Goal: Task Accomplishment & Management: Use online tool/utility

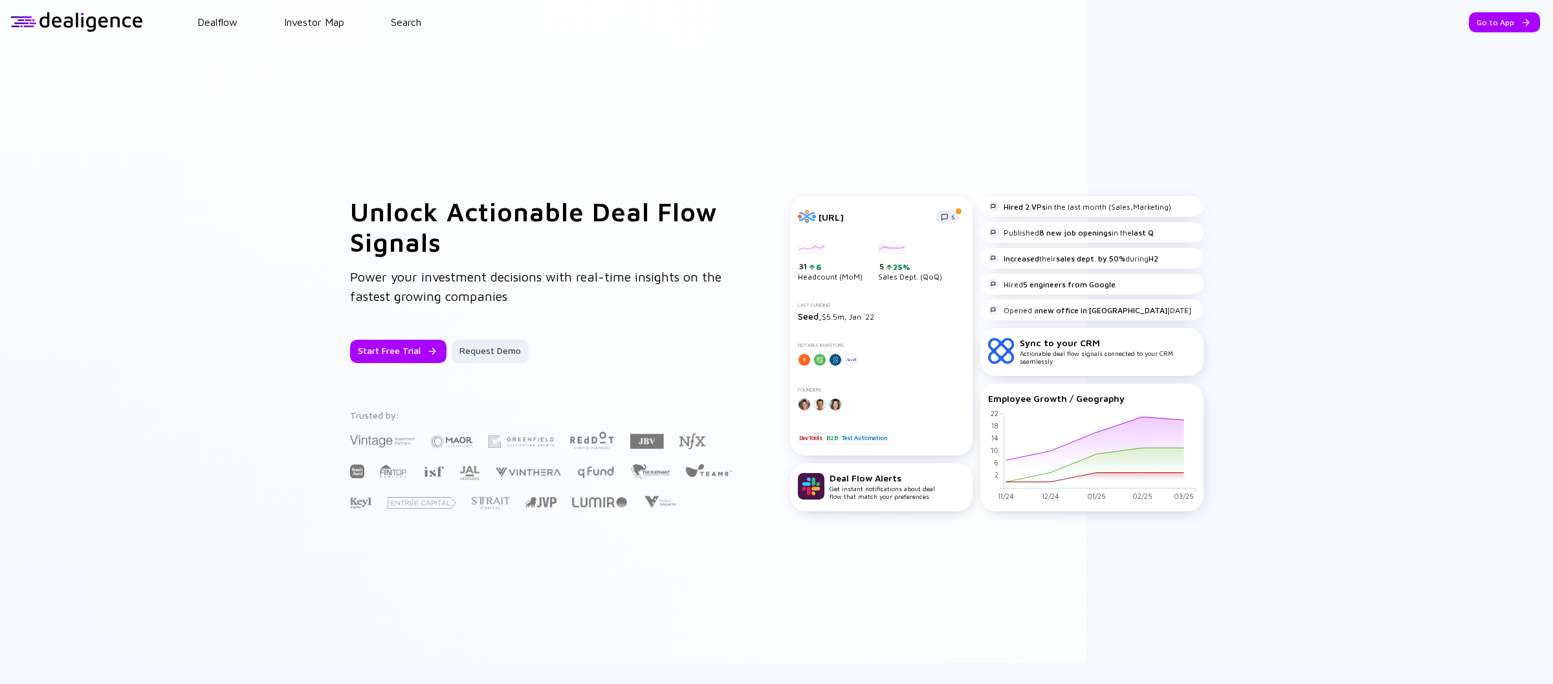
drag, startPoint x: 1478, startPoint y: 26, endPoint x: 1469, endPoint y: 32, distance: 10.6
click at [1477, 27] on div "Go to App" at bounding box center [1504, 22] width 71 height 20
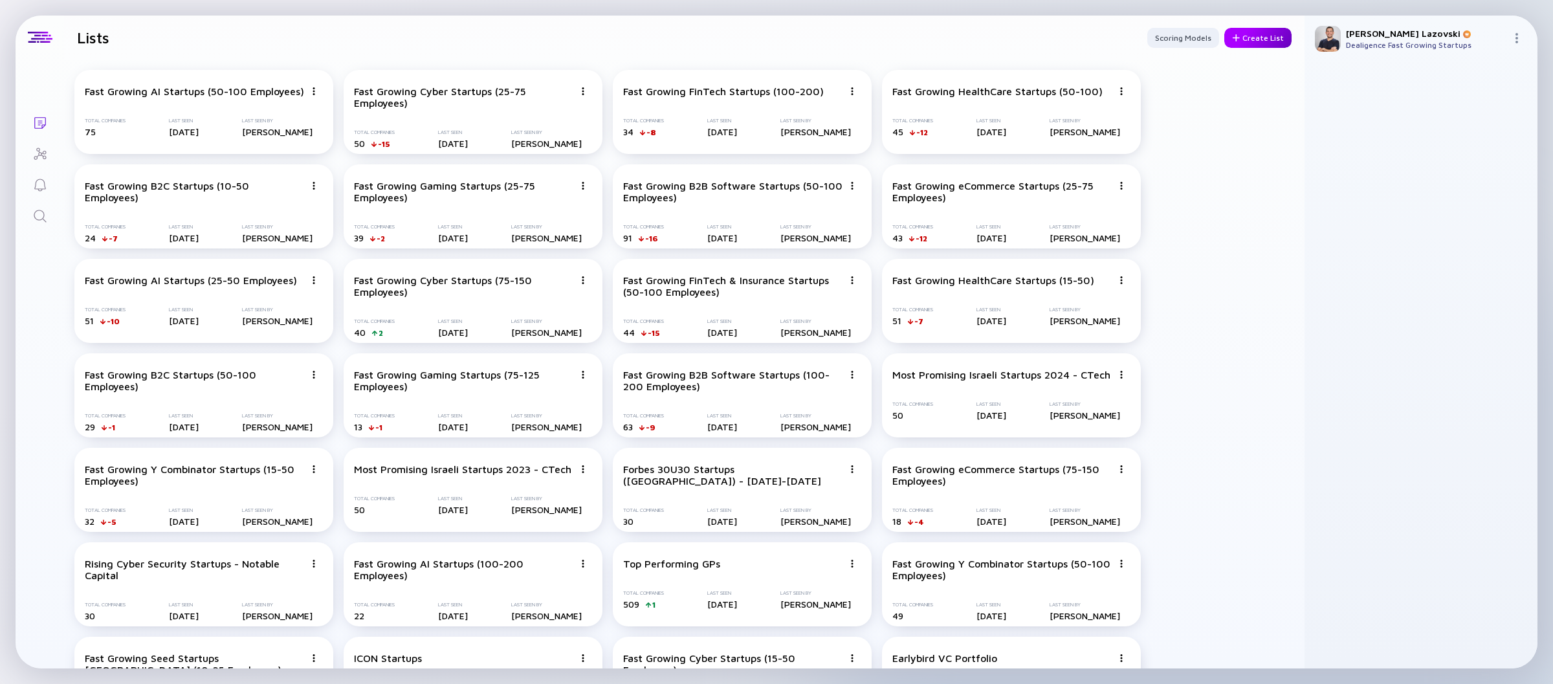
click at [1259, 45] on div "Create List" at bounding box center [1257, 38] width 67 height 20
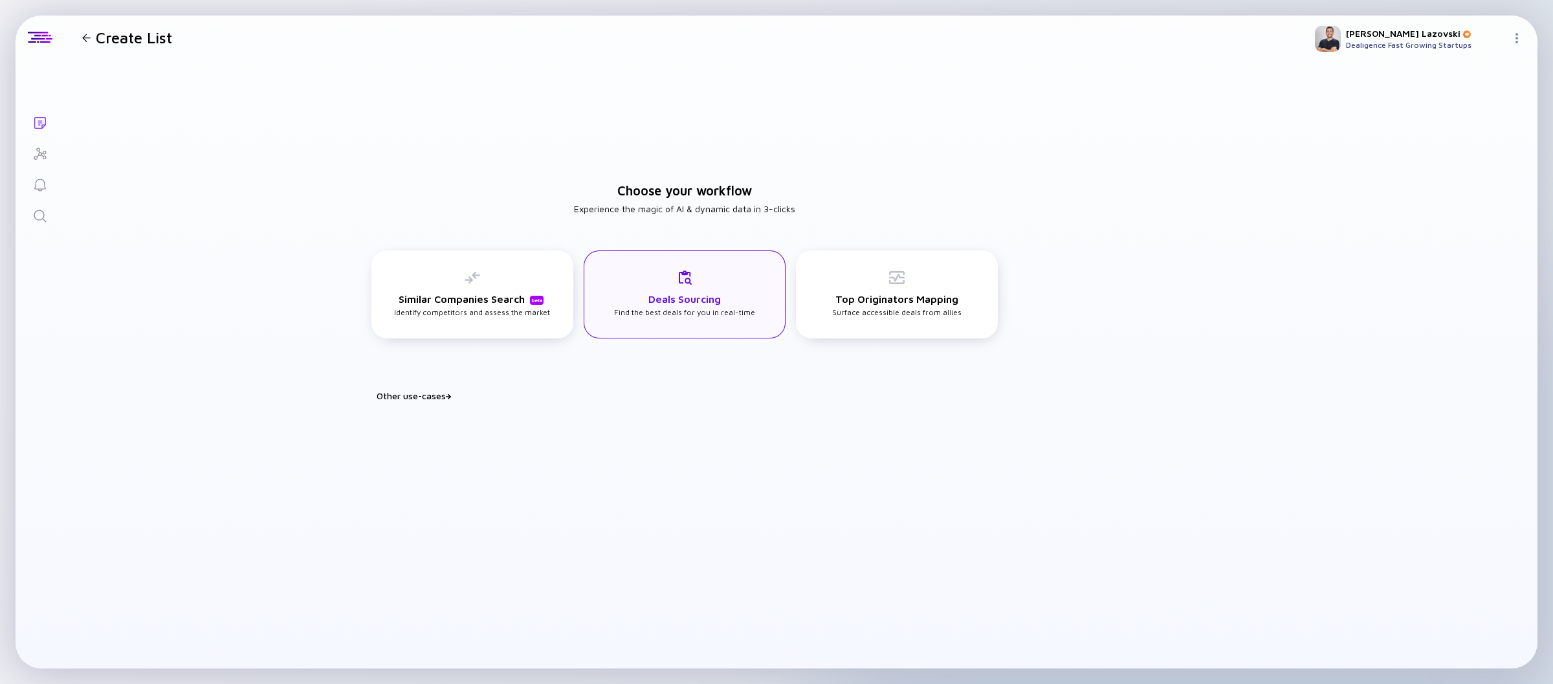
click at [662, 300] on h3 "Deals Sourcing" at bounding box center [684, 299] width 72 height 12
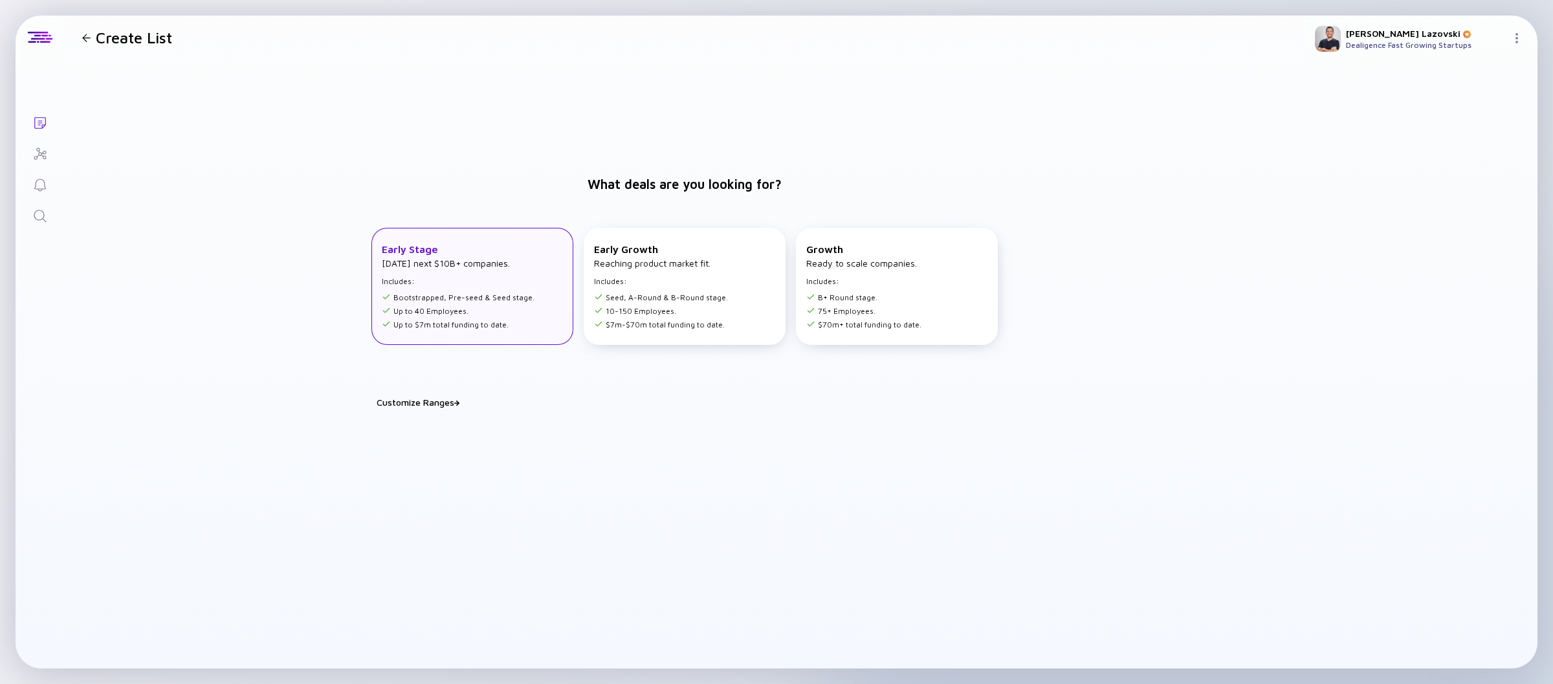
click at [436, 272] on div "Early Stage [DATE] next $10B+ companies. Includes: Bootstrapped, Pre-seed & See…" at bounding box center [458, 286] width 153 height 86
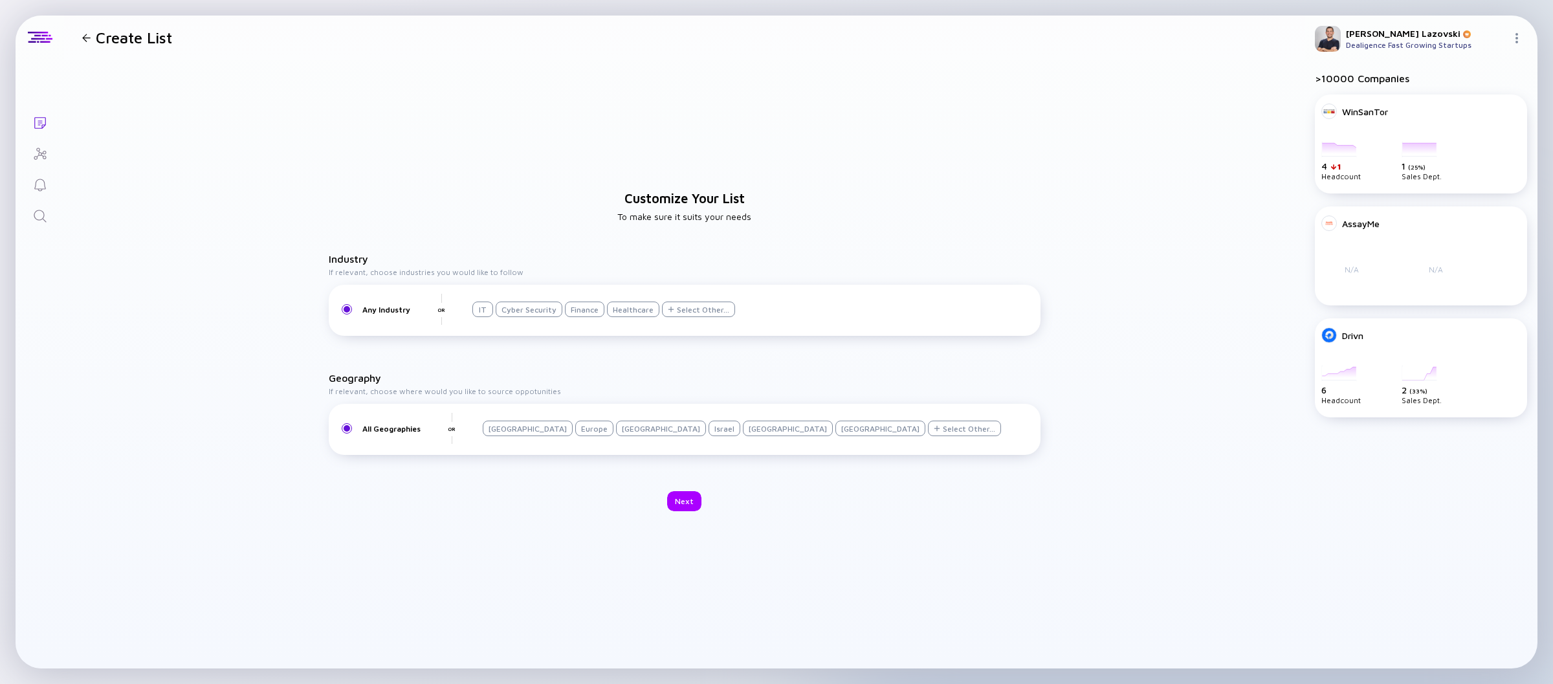
click at [520, 431] on div "[GEOGRAPHIC_DATA]" at bounding box center [528, 429] width 90 height 16
click at [483, 309] on div "IT" at bounding box center [482, 310] width 21 height 16
click at [683, 501] on div "Next" at bounding box center [684, 501] width 34 height 20
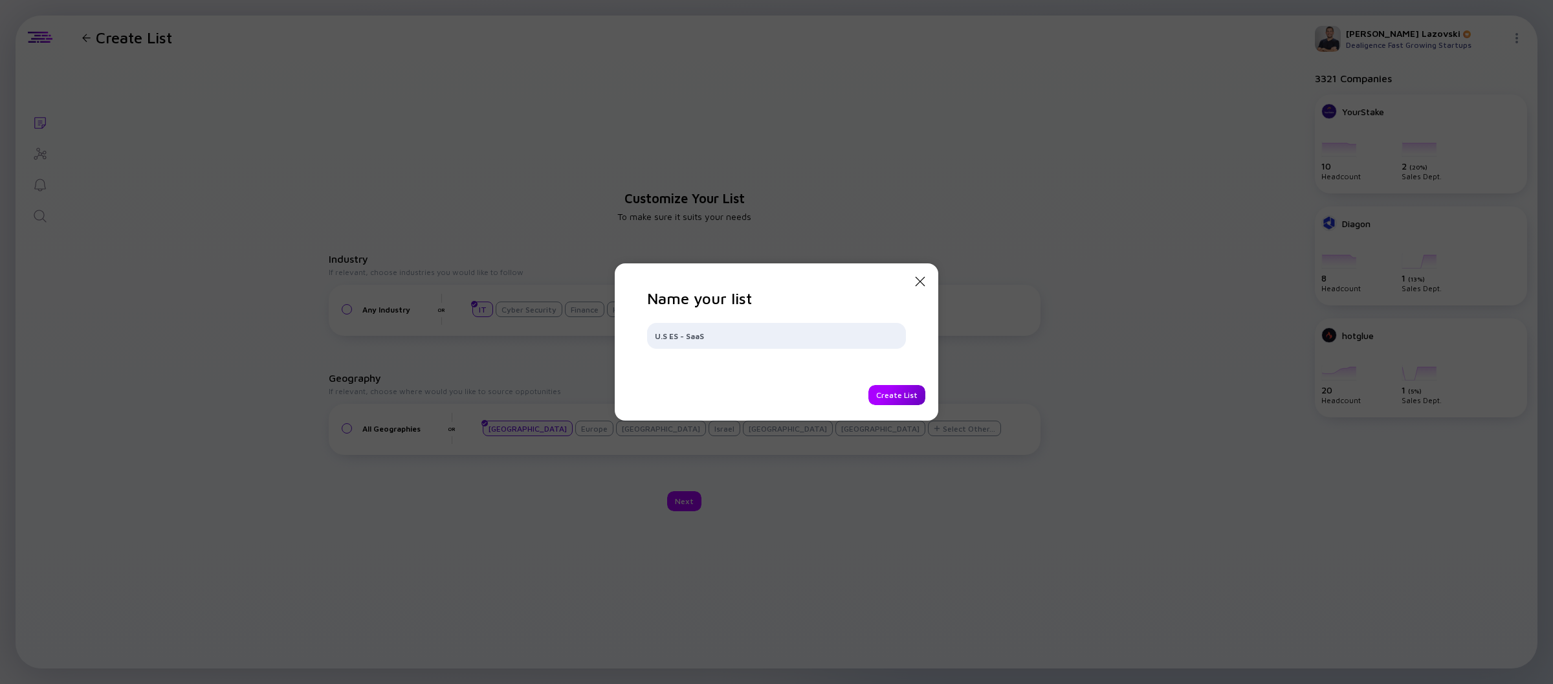
type input "U.S ES - SaaS"
click at [889, 400] on div "Create List" at bounding box center [896, 395] width 57 height 20
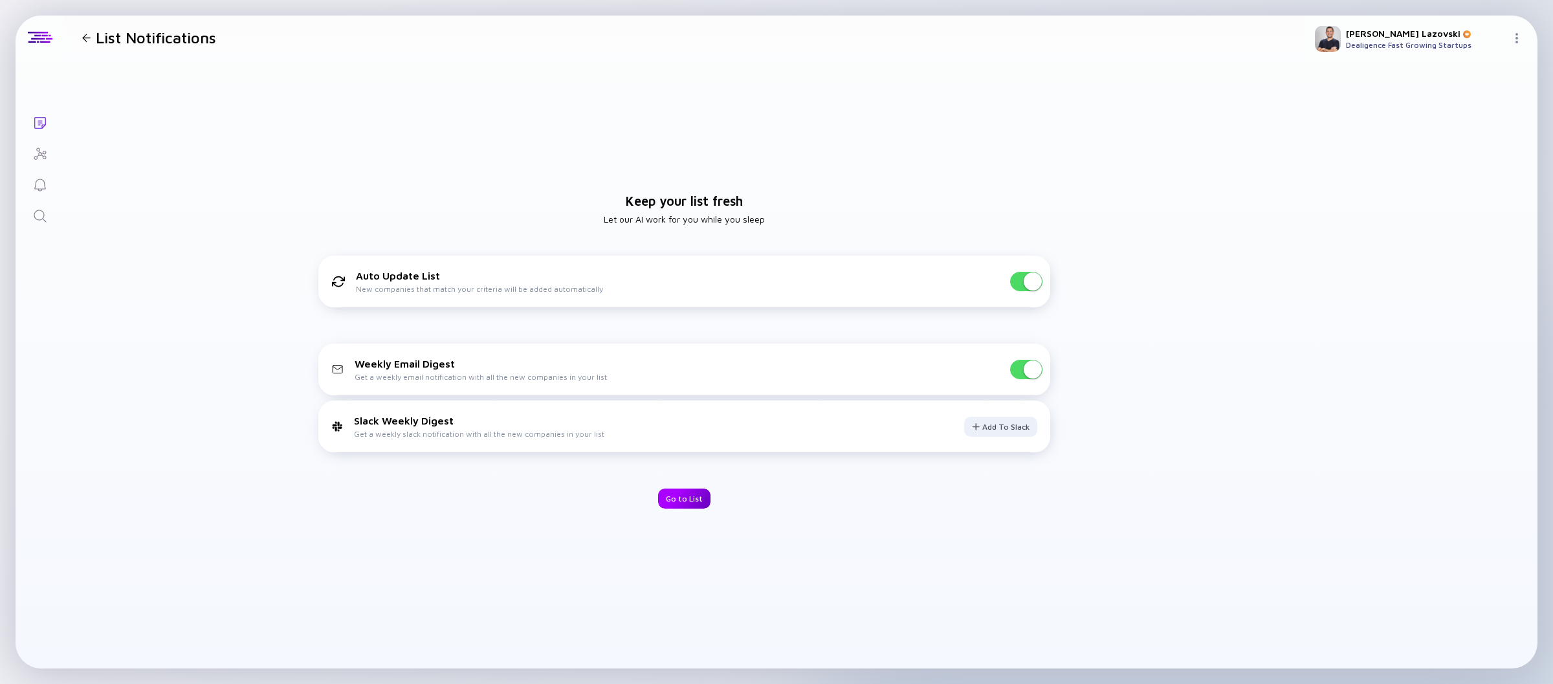
click at [688, 500] on div "Go to List" at bounding box center [684, 498] width 52 height 20
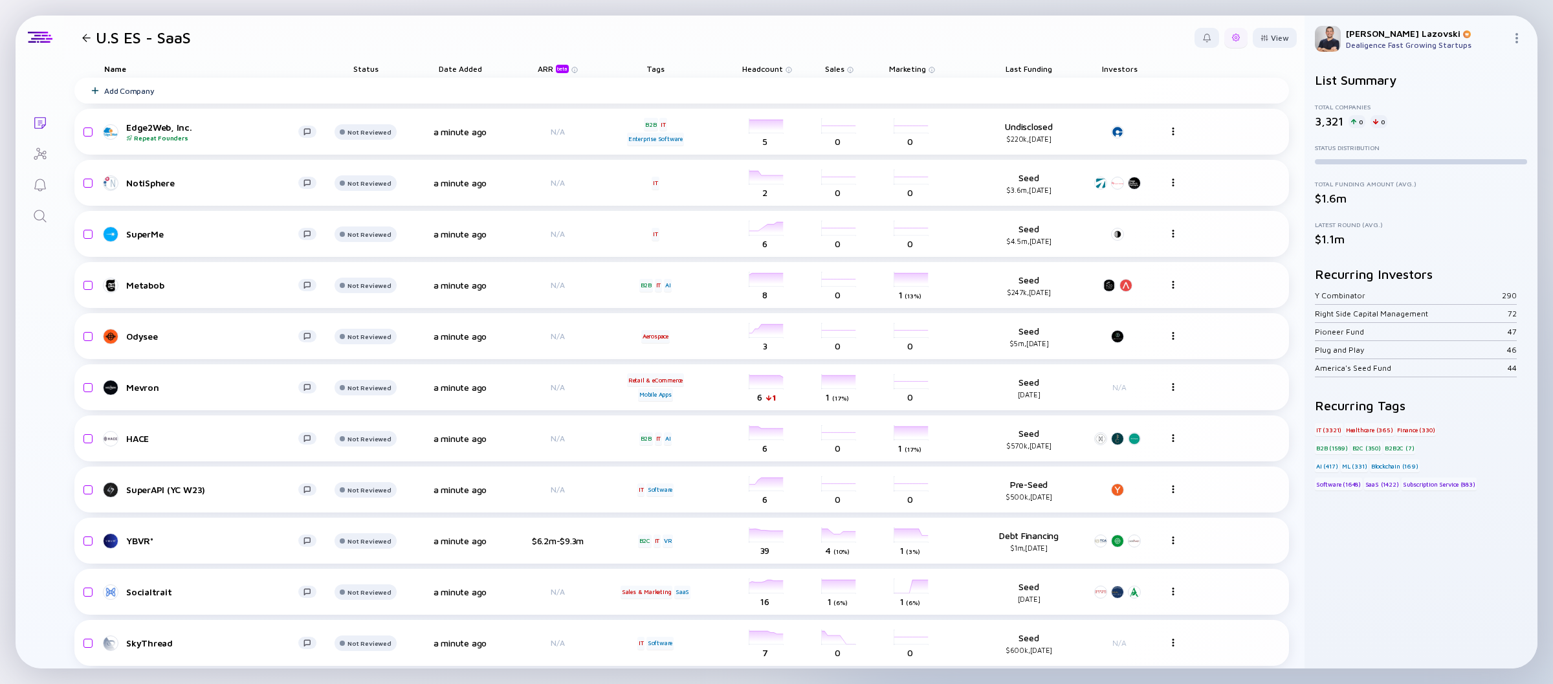
click at [1232, 36] on div at bounding box center [1236, 38] width 8 height 8
drag, startPoint x: 1178, startPoint y: 138, endPoint x: 1136, endPoint y: 142, distance: 41.7
click at [1178, 138] on div "Edit Filter" at bounding box center [1196, 142] width 81 height 26
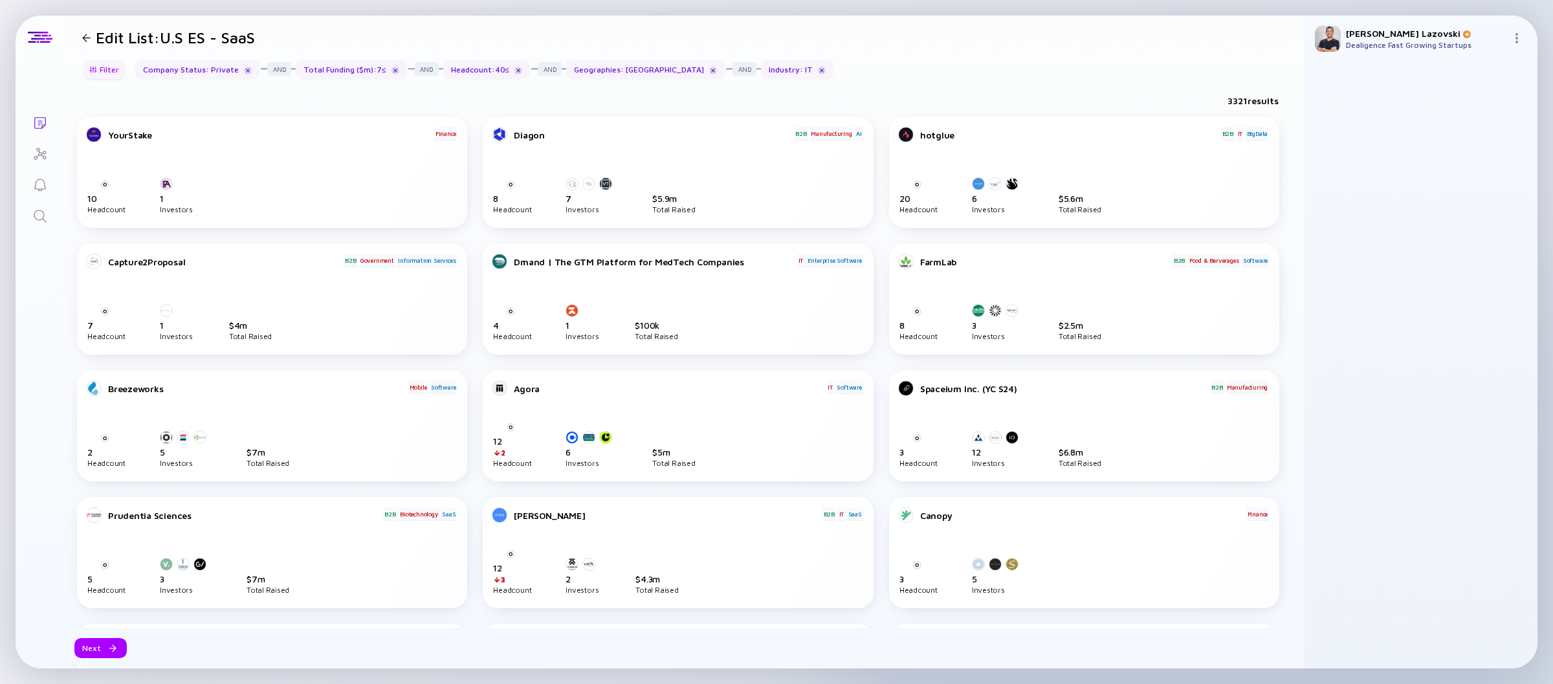
click at [101, 63] on div "Filter" at bounding box center [104, 70] width 45 height 20
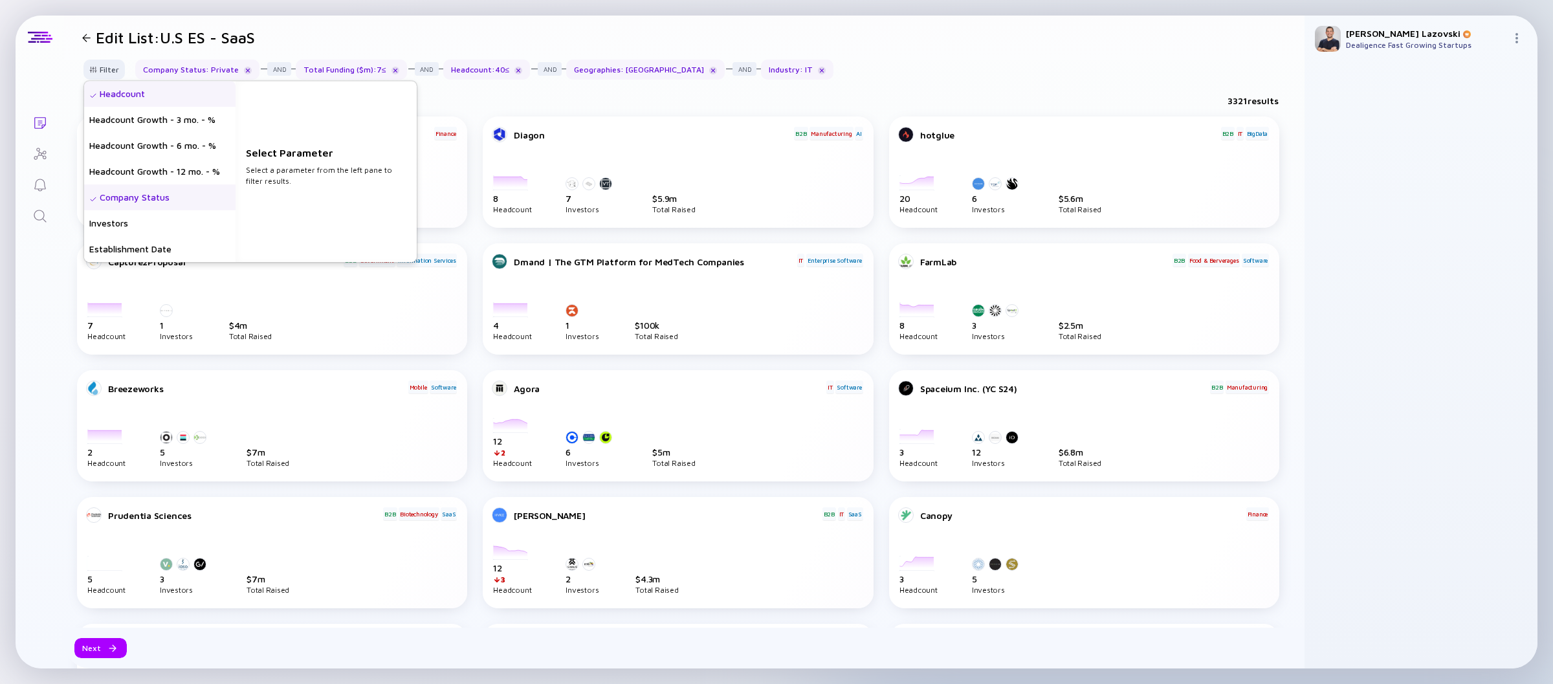
click at [149, 102] on div "Headcount" at bounding box center [159, 94] width 151 height 26
click at [287, 181] on input "text" at bounding box center [326, 178] width 150 height 13
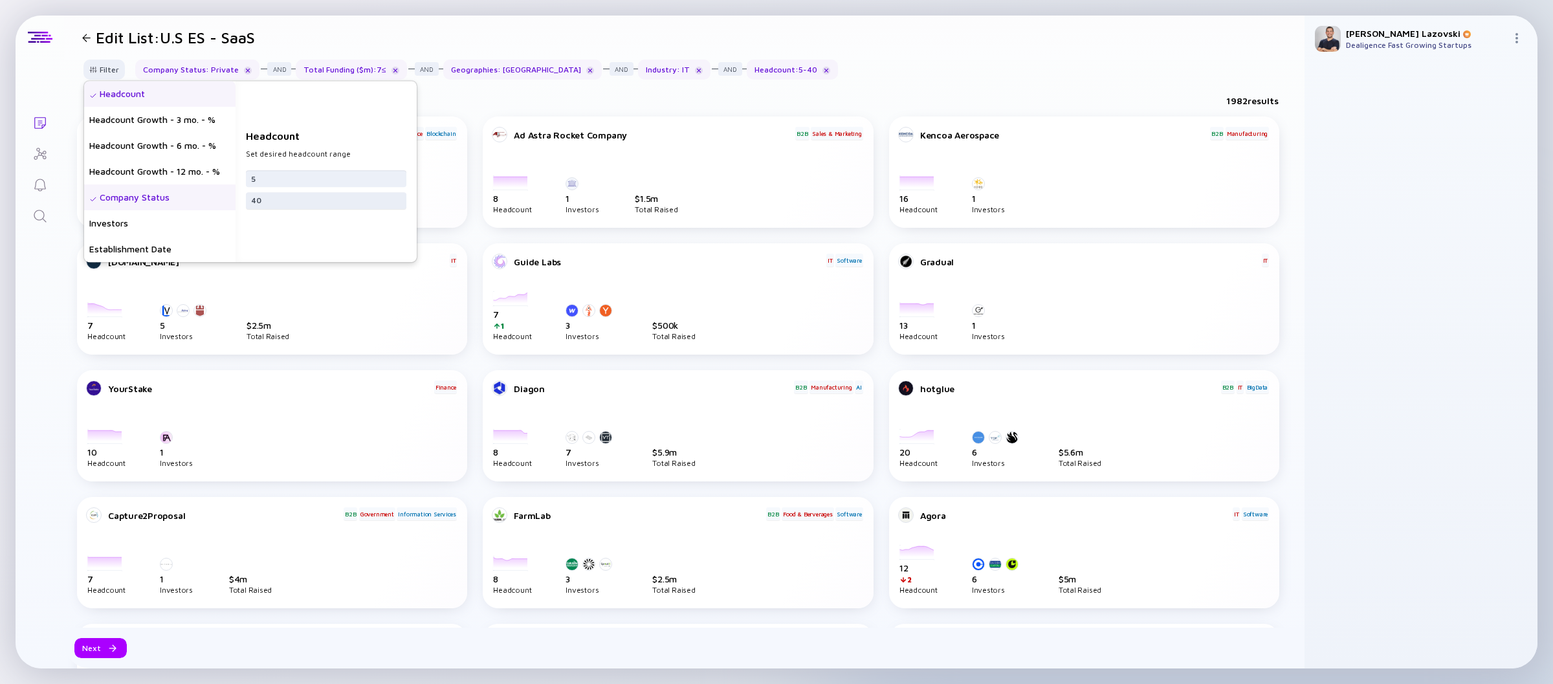
type input "5"
click at [313, 202] on input "40" at bounding box center [326, 200] width 150 height 13
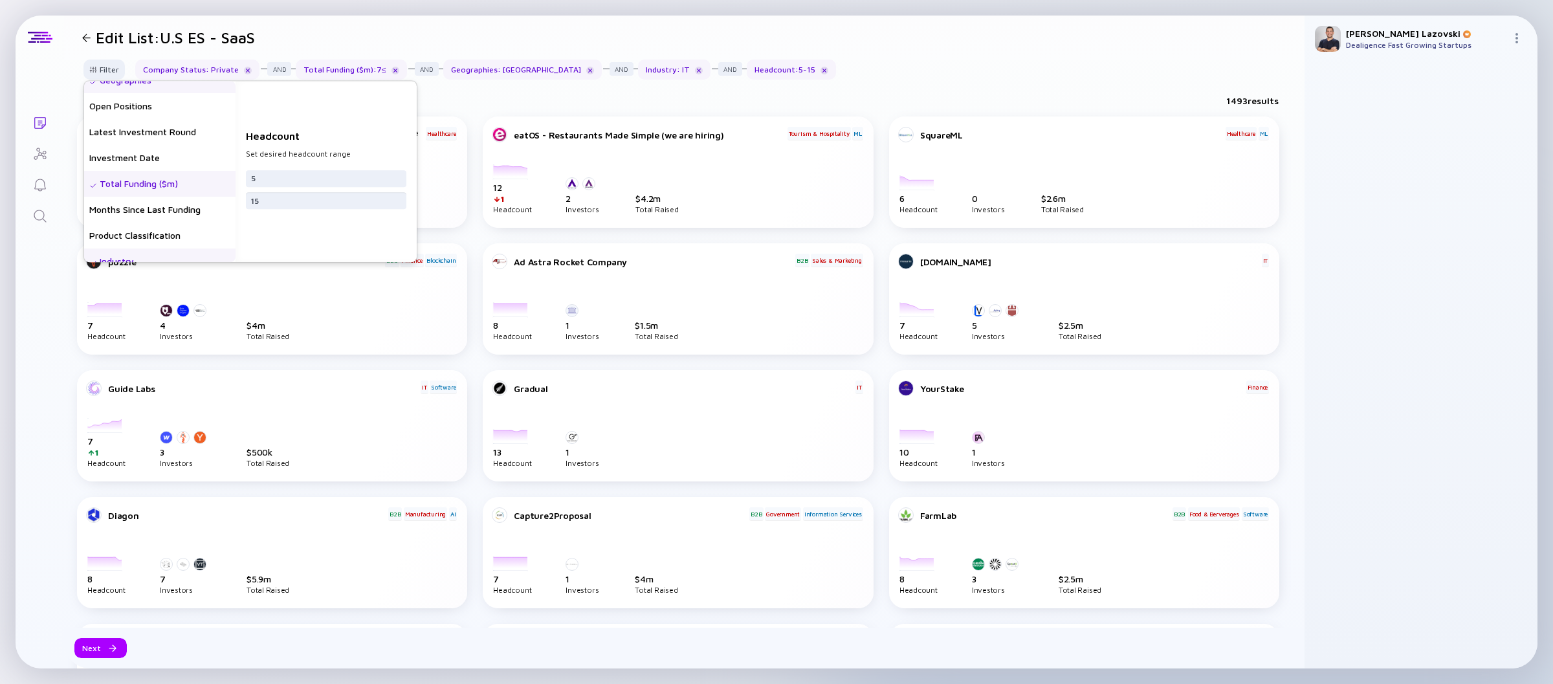
scroll to position [197, 0]
type input "15"
click at [140, 178] on div "Total Funding ($m)" at bounding box center [159, 181] width 151 height 26
click at [280, 182] on input "text" at bounding box center [326, 178] width 150 height 13
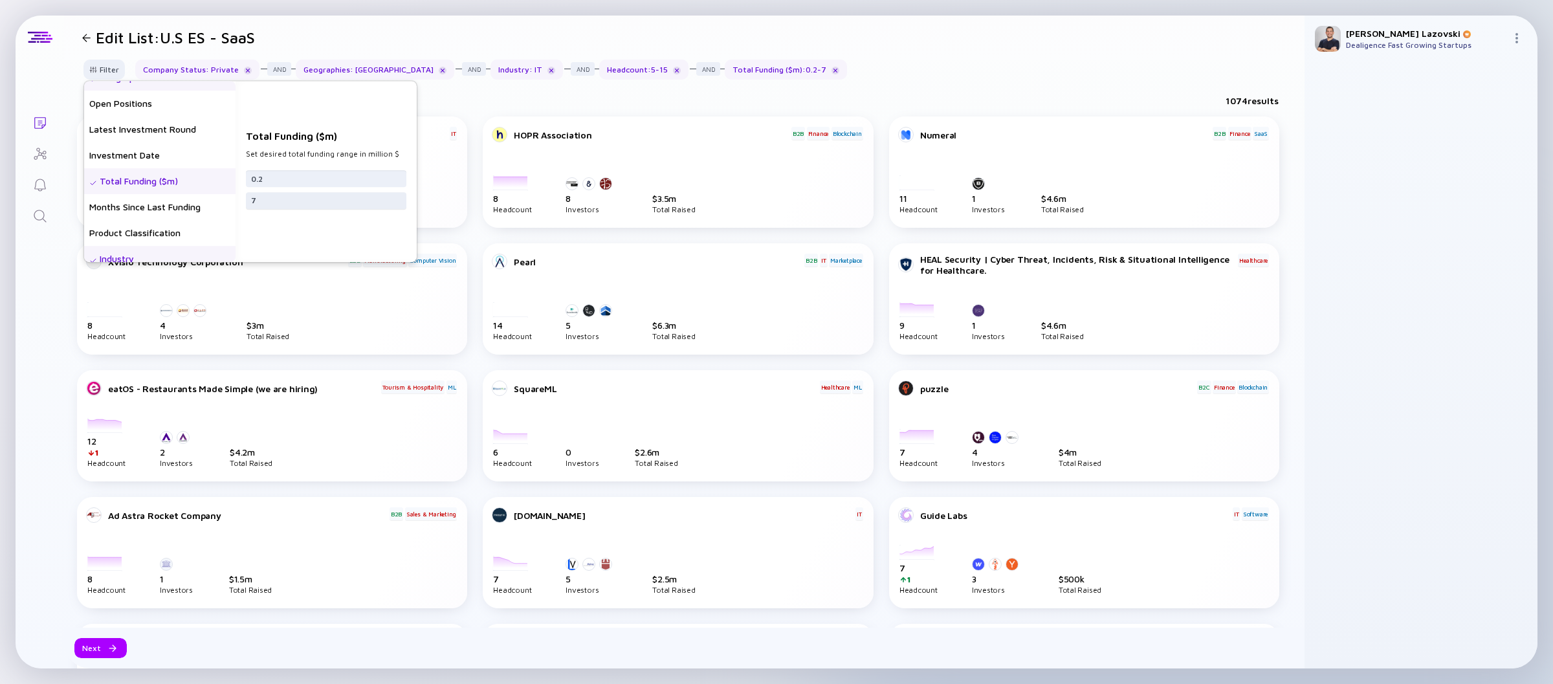
type input "0.2"
click at [284, 199] on input "7" at bounding box center [326, 200] width 150 height 13
click at [133, 214] on div "Months Since Last Funding" at bounding box center [159, 207] width 151 height 26
click at [280, 182] on input "text" at bounding box center [326, 183] width 150 height 13
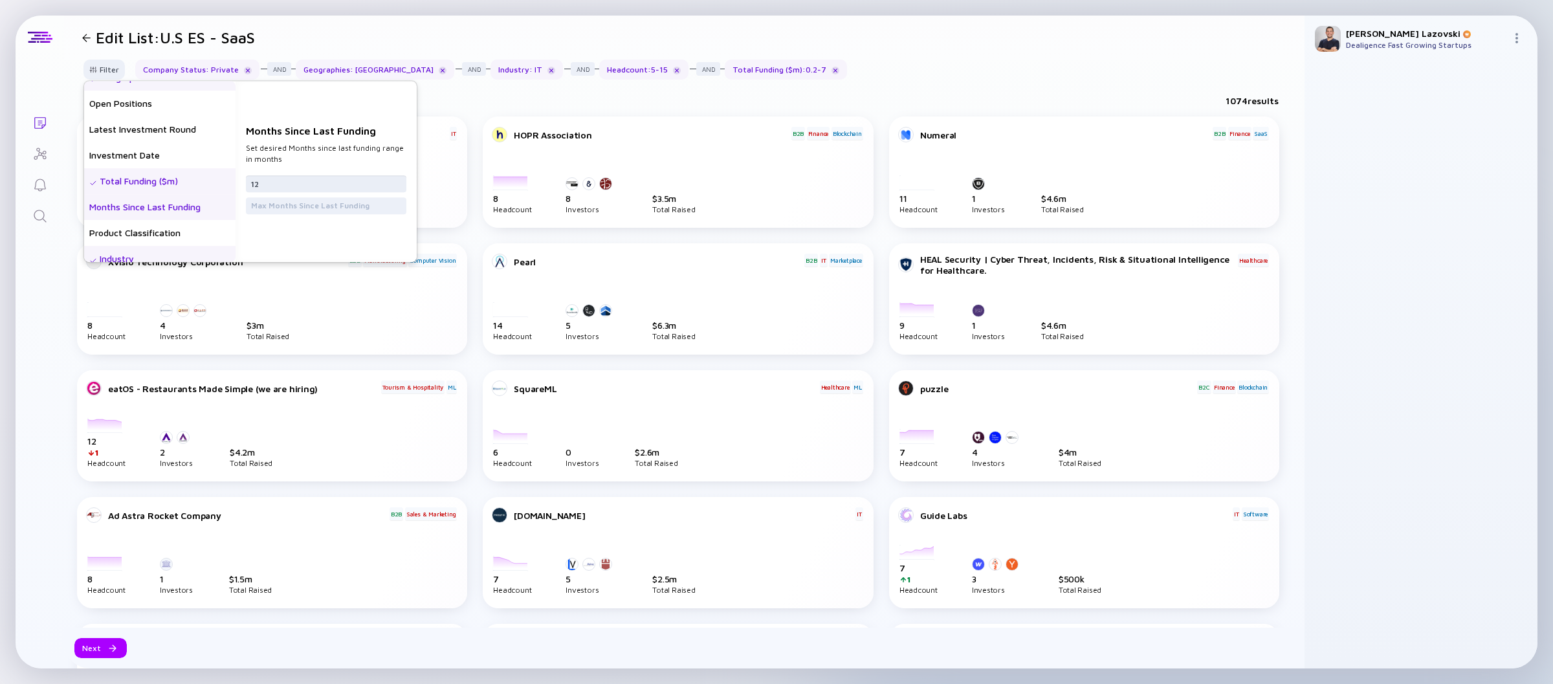
type input "12"
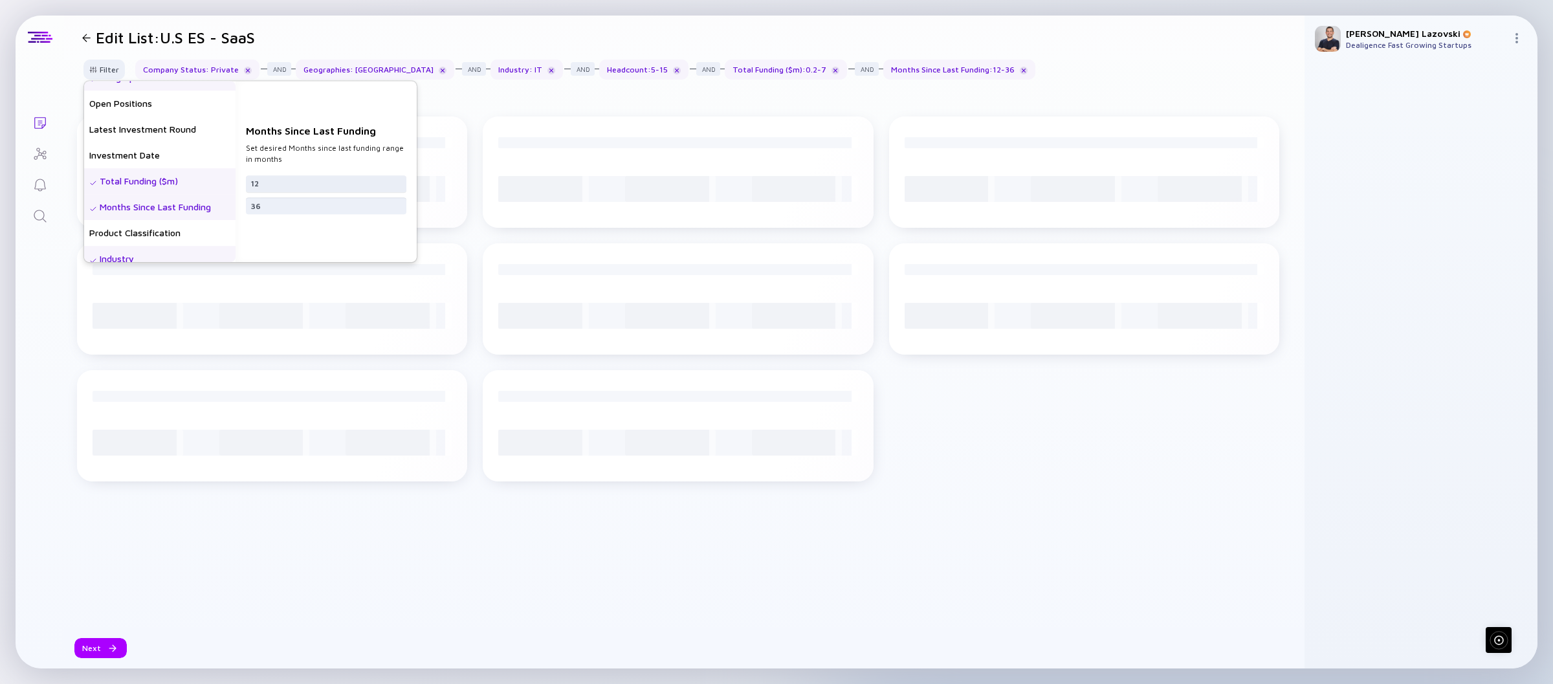
type input "36"
click at [281, 181] on input "12" at bounding box center [326, 183] width 150 height 13
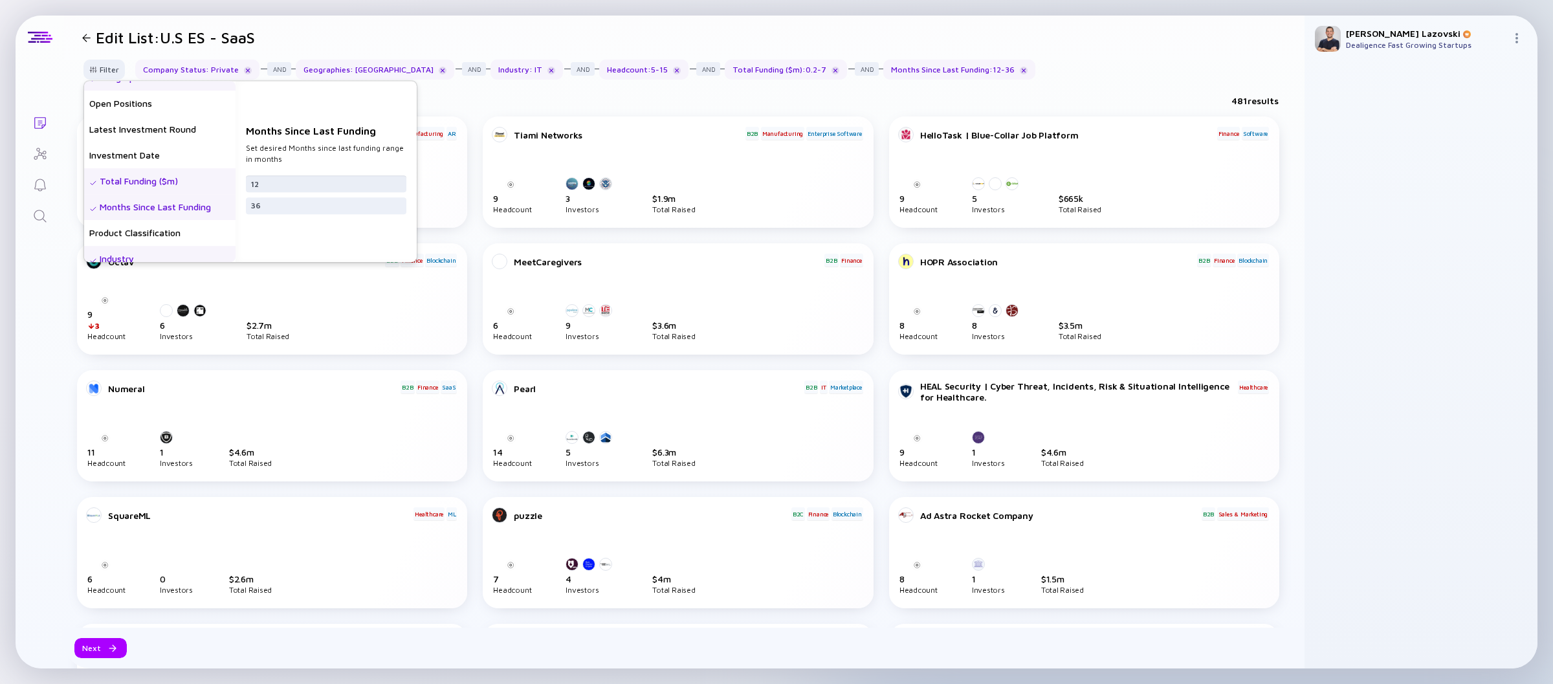
click at [281, 181] on input "12" at bounding box center [326, 183] width 150 height 13
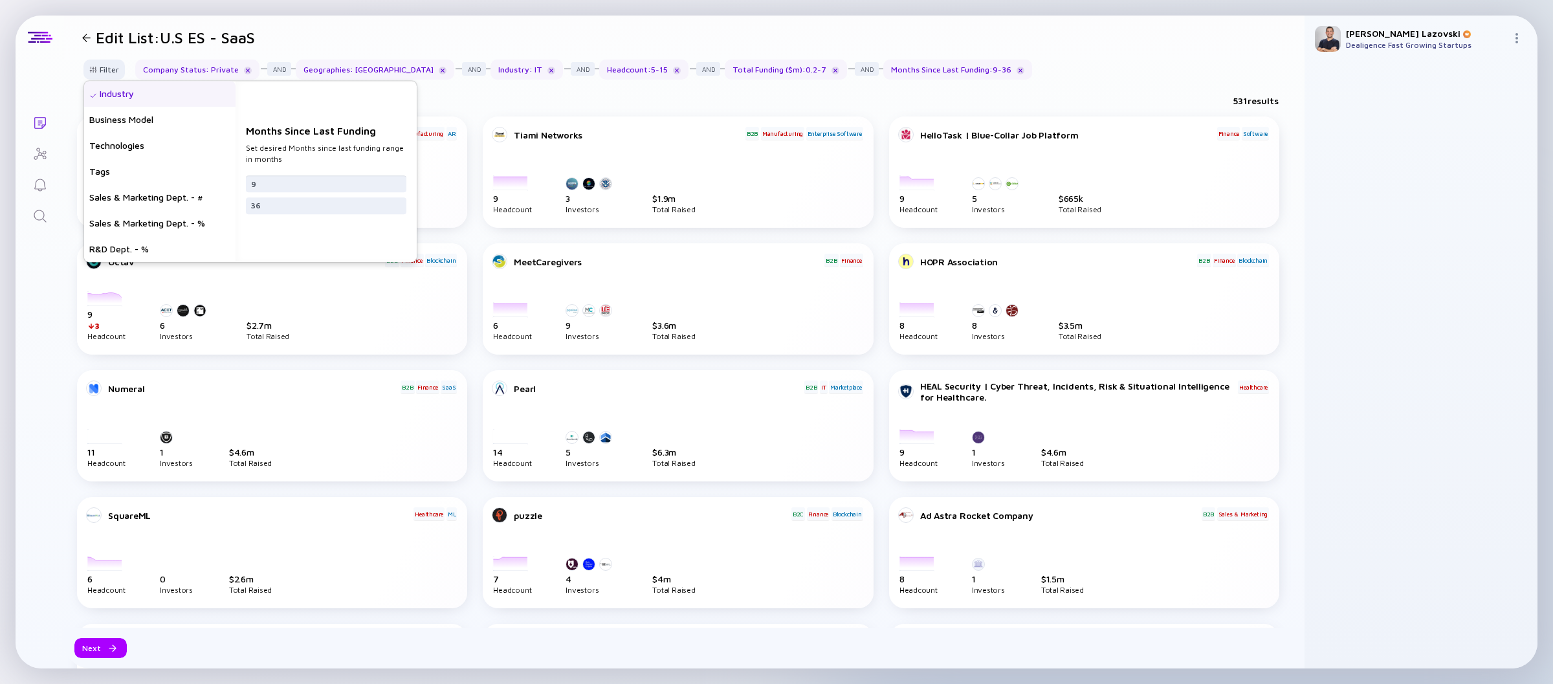
type input "9"
click at [169, 199] on div "Sales & Marketing Dept. - #" at bounding box center [159, 197] width 151 height 26
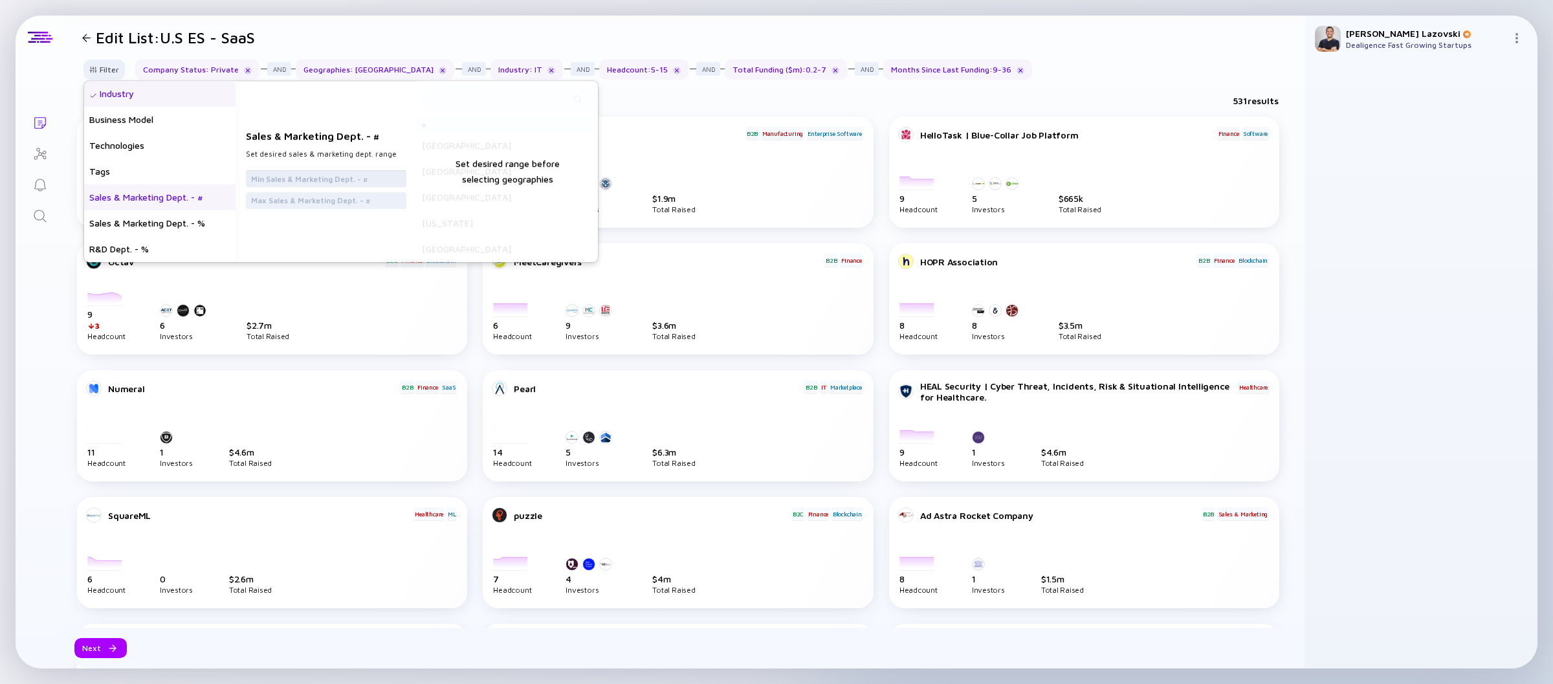
click at [278, 175] on input "text" at bounding box center [326, 178] width 150 height 13
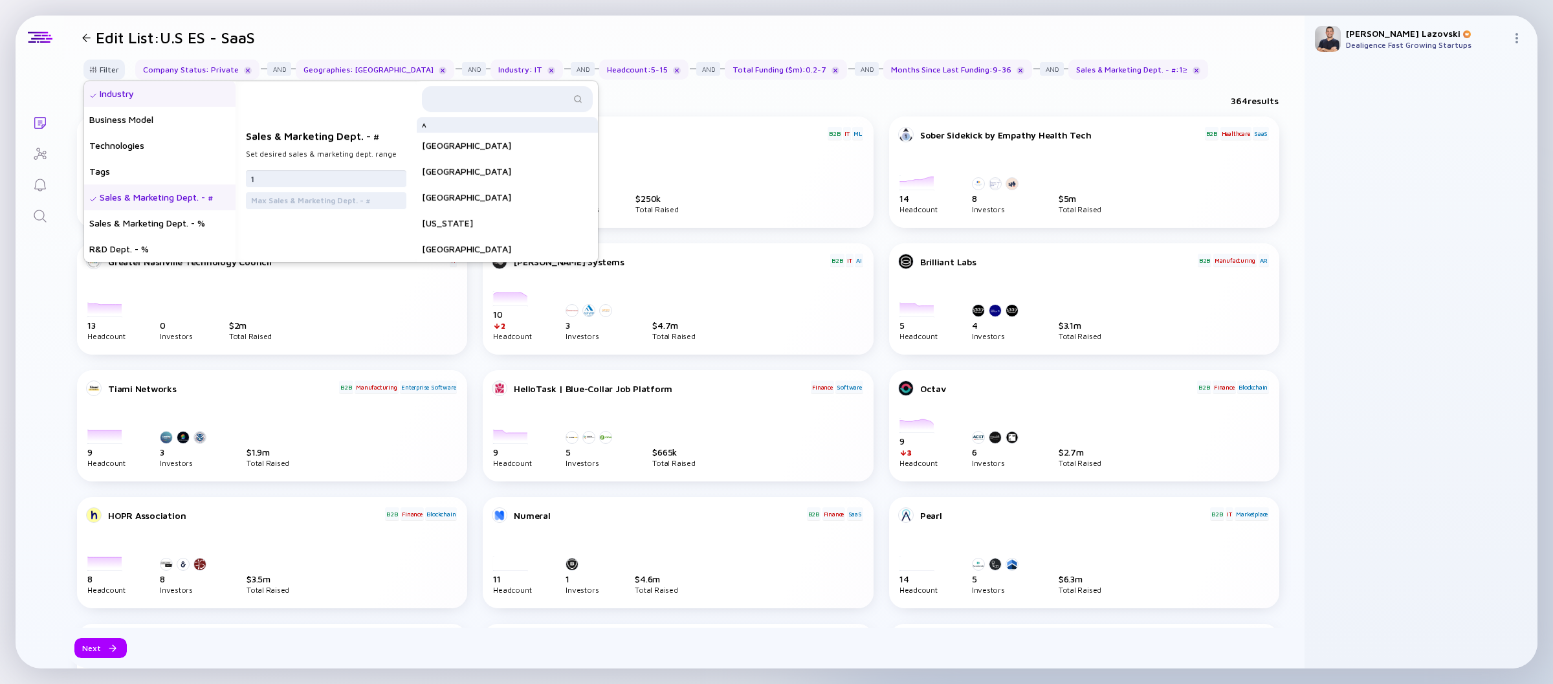
type input "1"
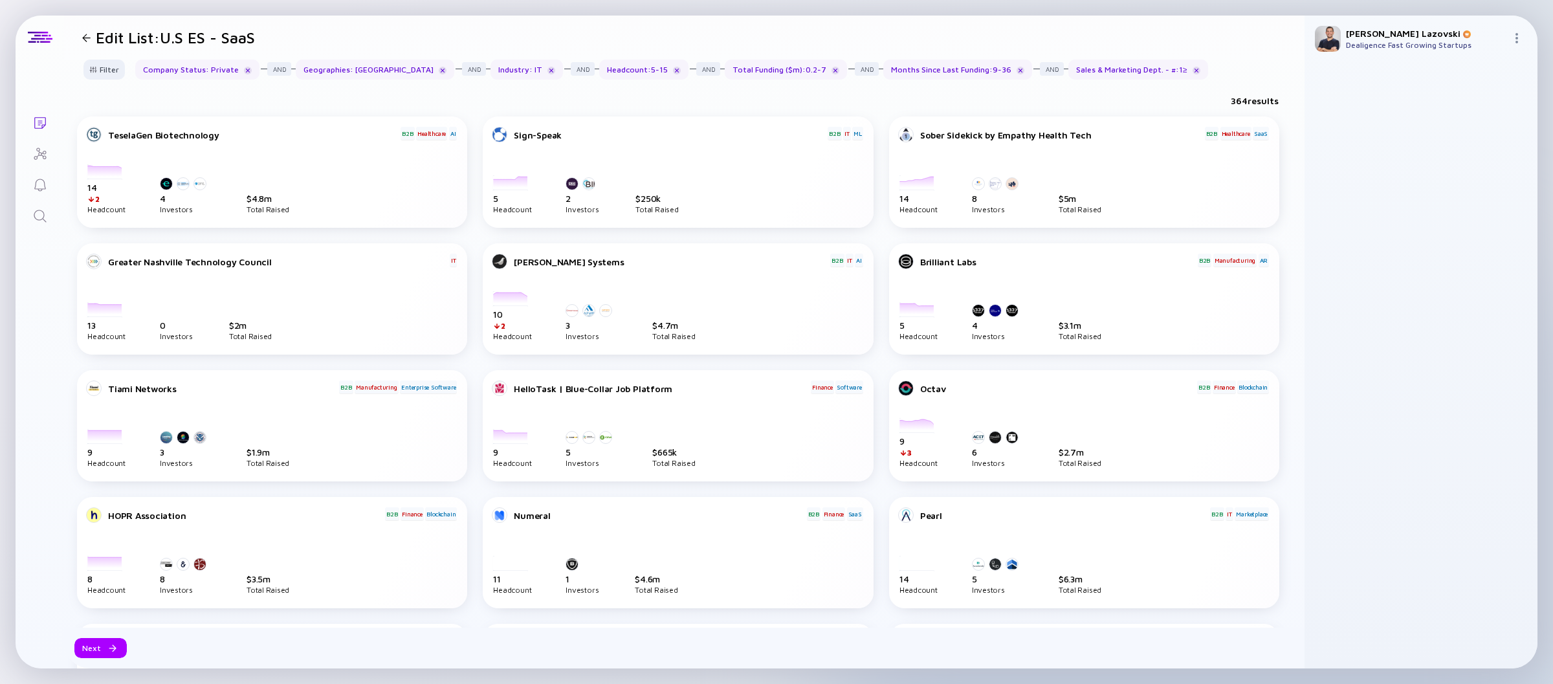
click at [744, 108] on div "364 results" at bounding box center [684, 103] width 1240 height 27
click at [93, 654] on div "Next" at bounding box center [100, 648] width 52 height 20
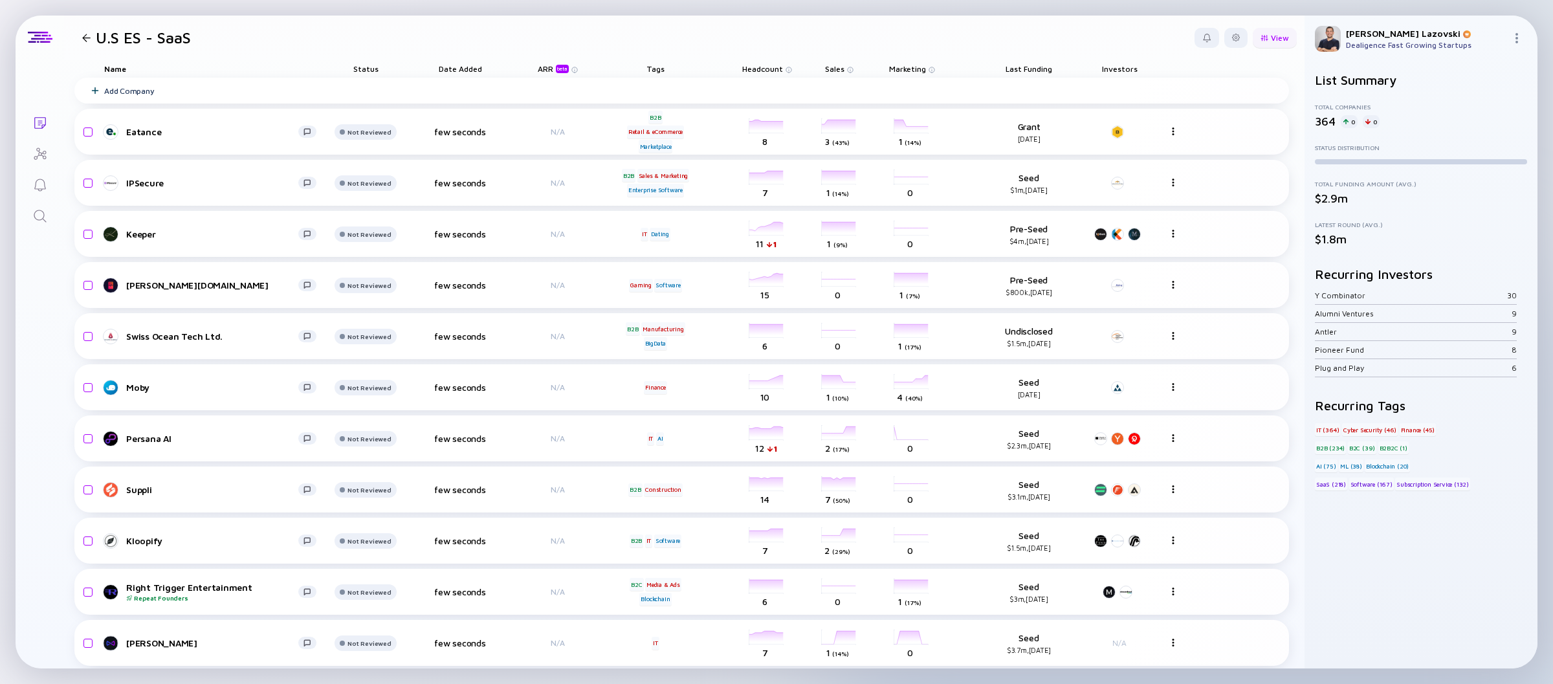
click at [1262, 40] on div "View" at bounding box center [1275, 38] width 44 height 20
click at [1232, 92] on div "Status" at bounding box center [1243, 89] width 87 height 26
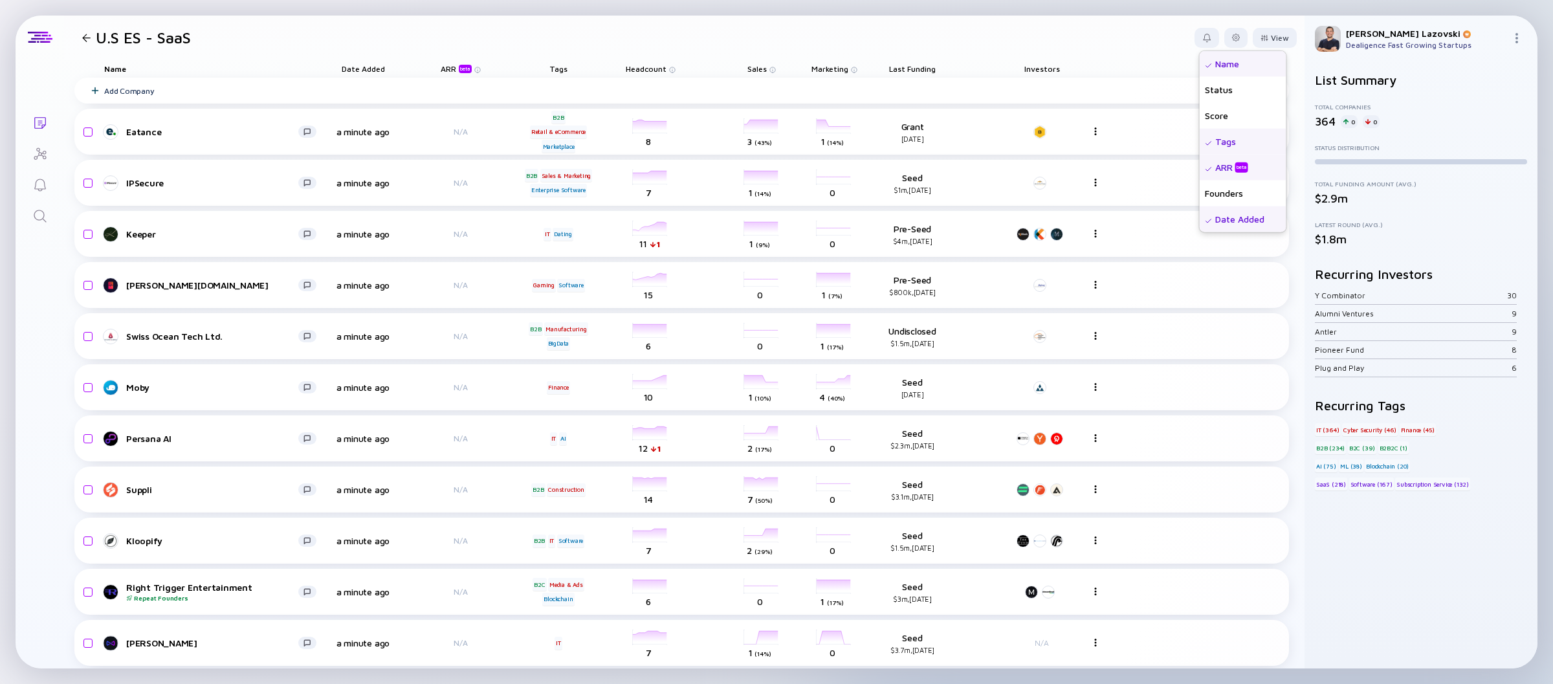
click at [1223, 210] on div "Date Added" at bounding box center [1243, 219] width 87 height 26
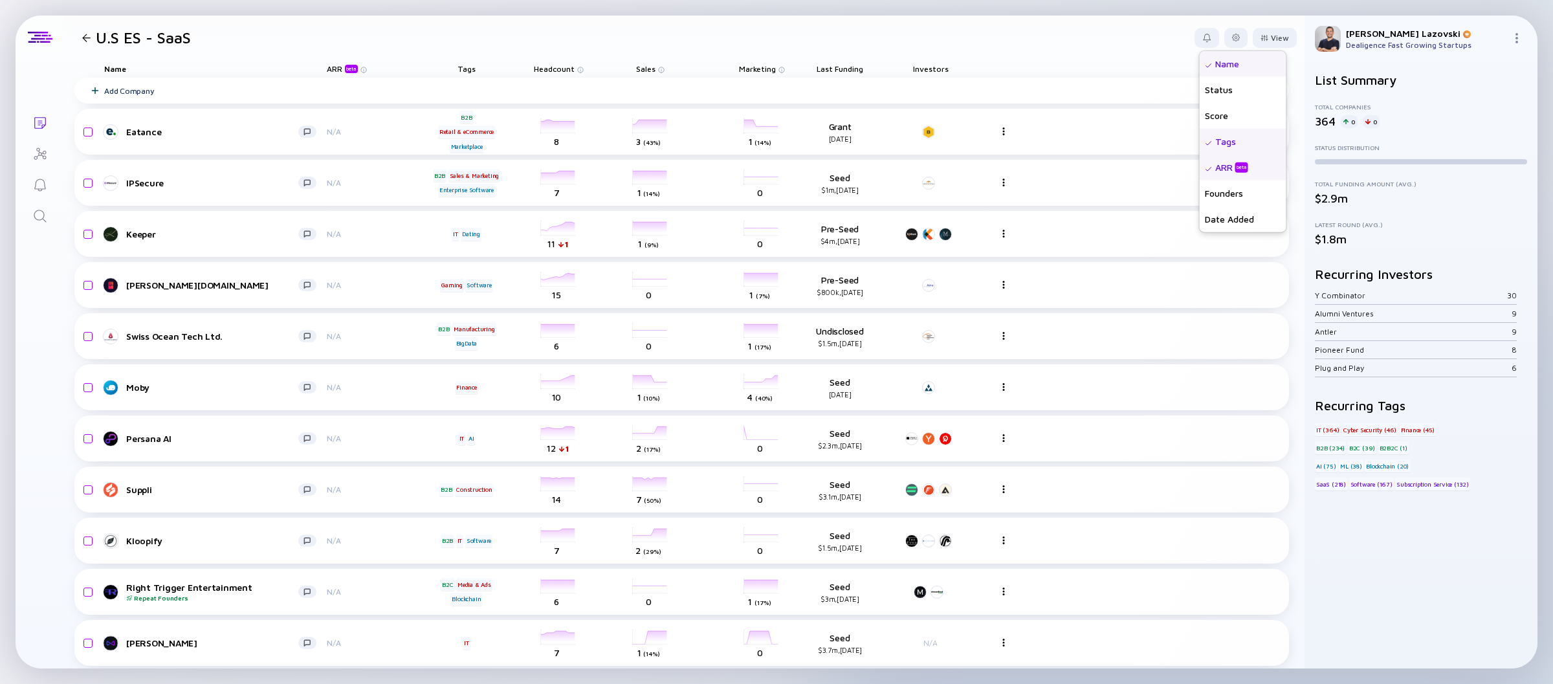
click at [1236, 169] on div "ARR beta" at bounding box center [1243, 167] width 87 height 26
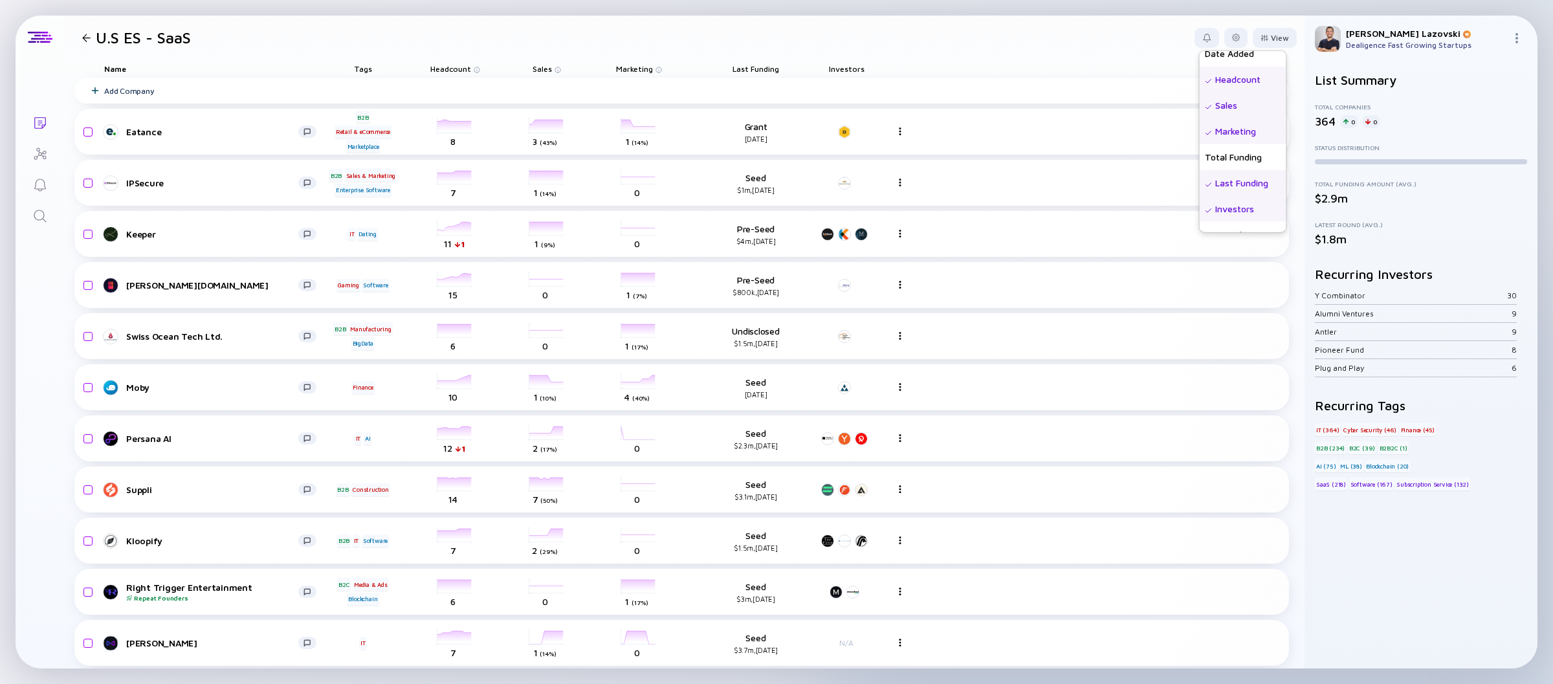
scroll to position [194, 0]
click at [1214, 129] on div "Total Funding" at bounding box center [1243, 128] width 87 height 26
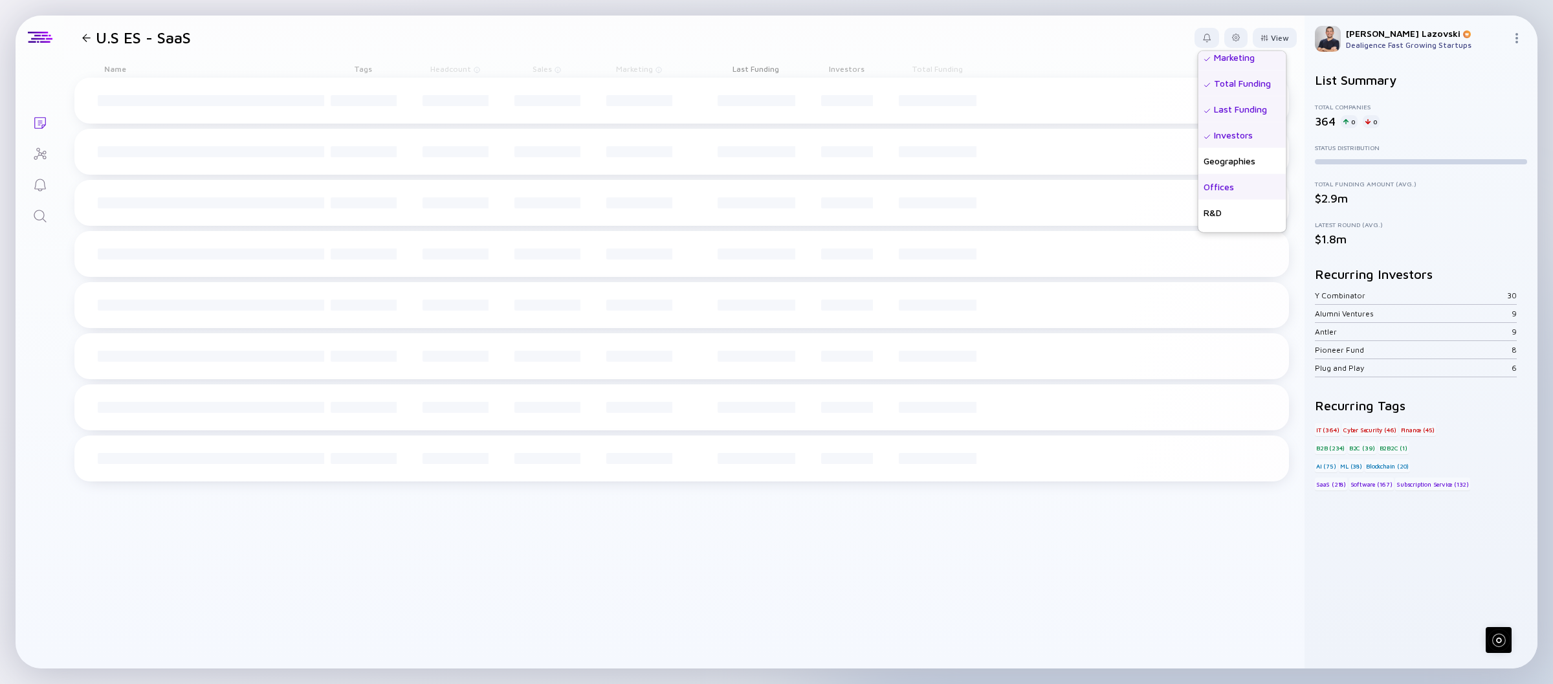
scroll to position [259, 0]
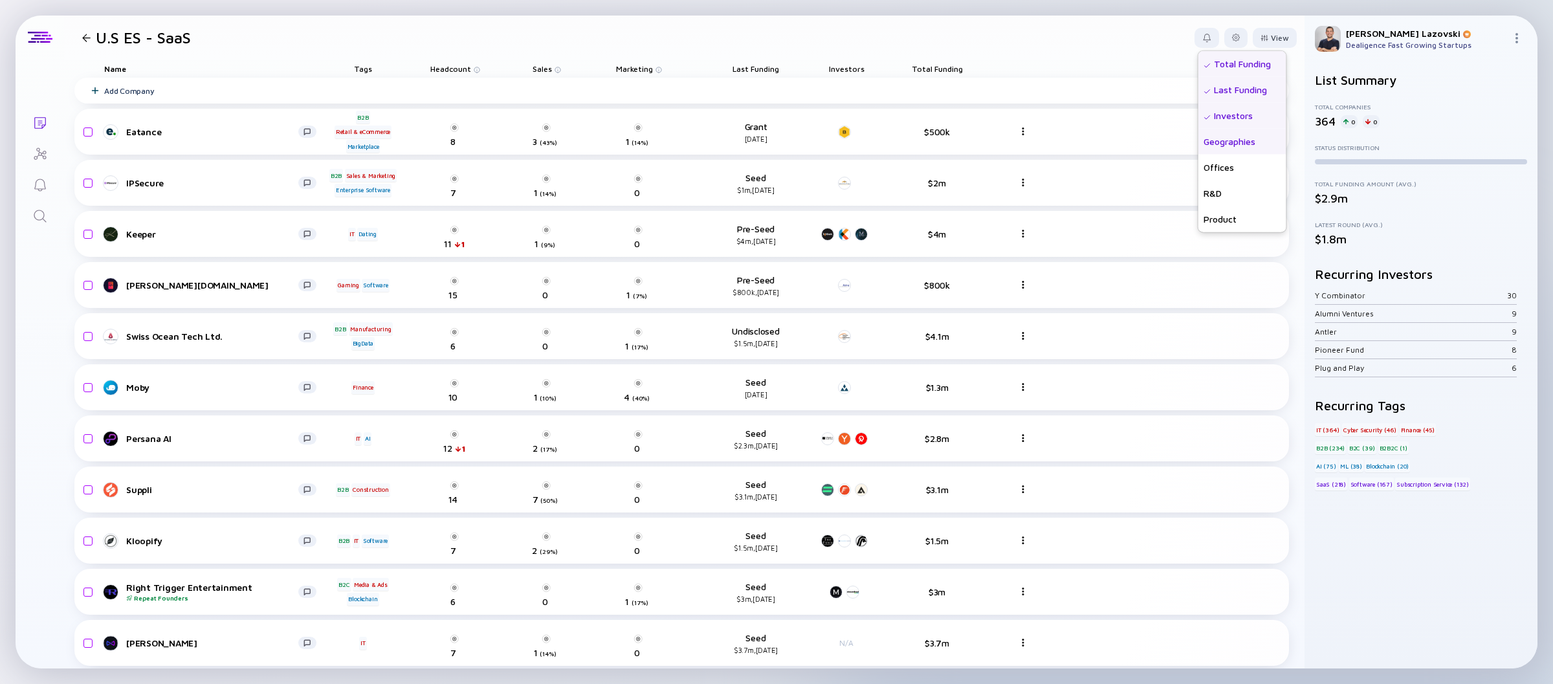
click at [1224, 143] on div "Geographies" at bounding box center [1242, 141] width 88 height 26
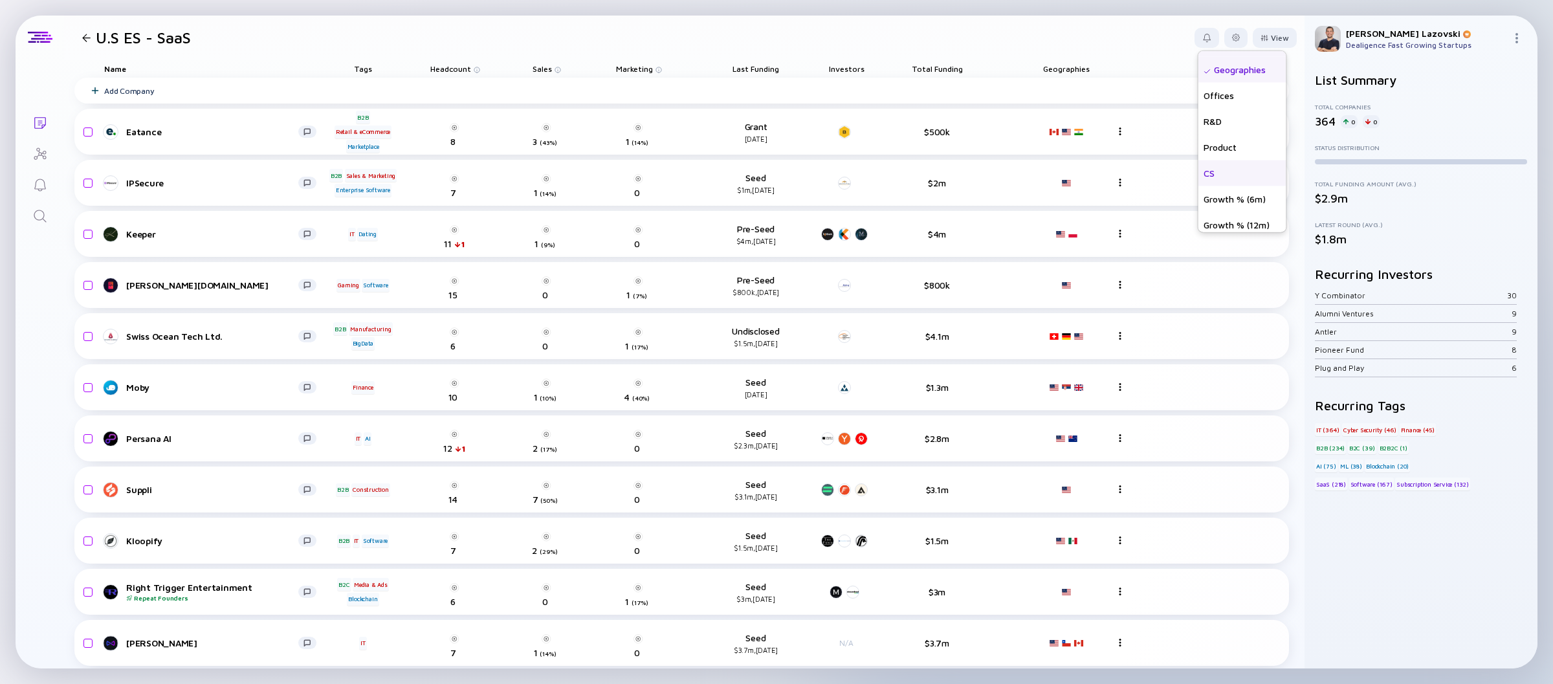
scroll to position [336, 0]
click at [1201, 197] on div "Growth % (6m)" at bounding box center [1242, 193] width 88 height 26
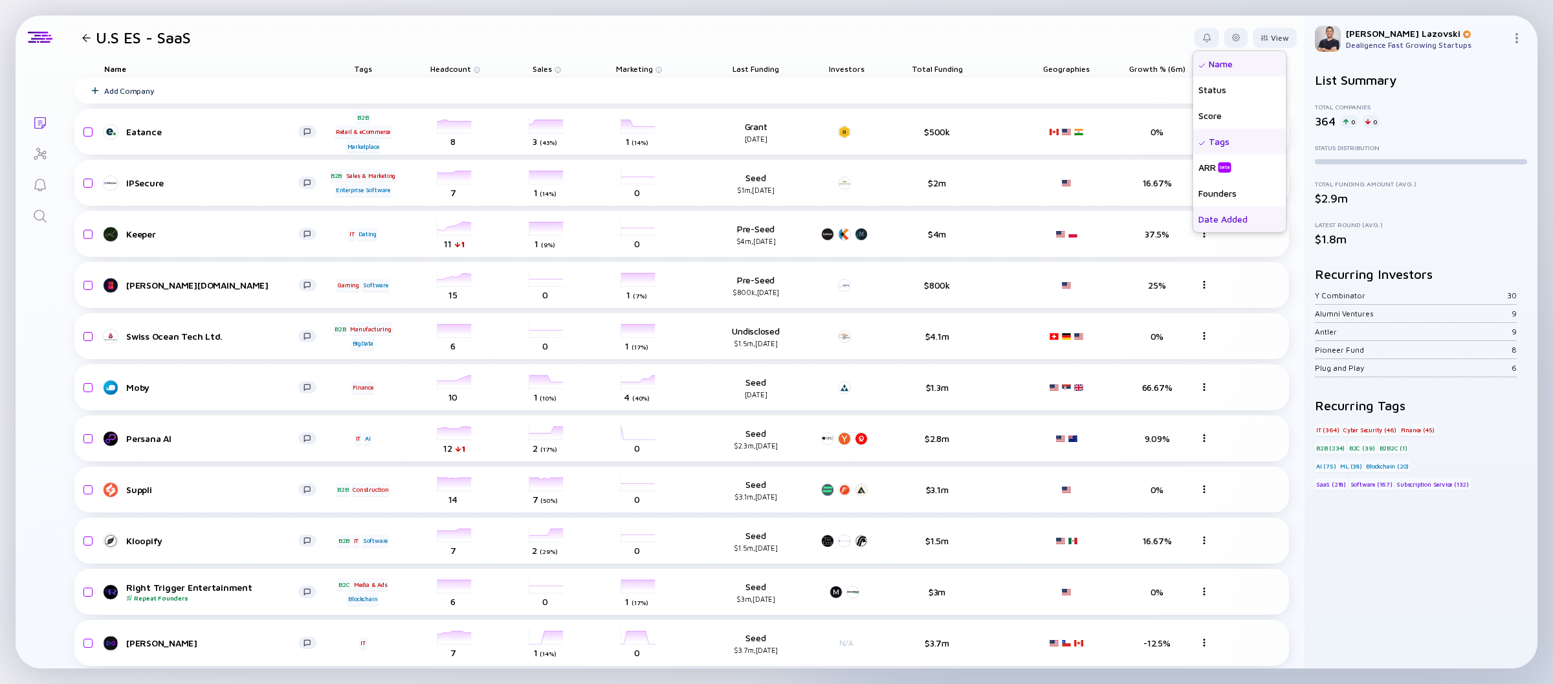
scroll to position [65, 0]
click at [1202, 130] on div "Founders" at bounding box center [1239, 128] width 93 height 26
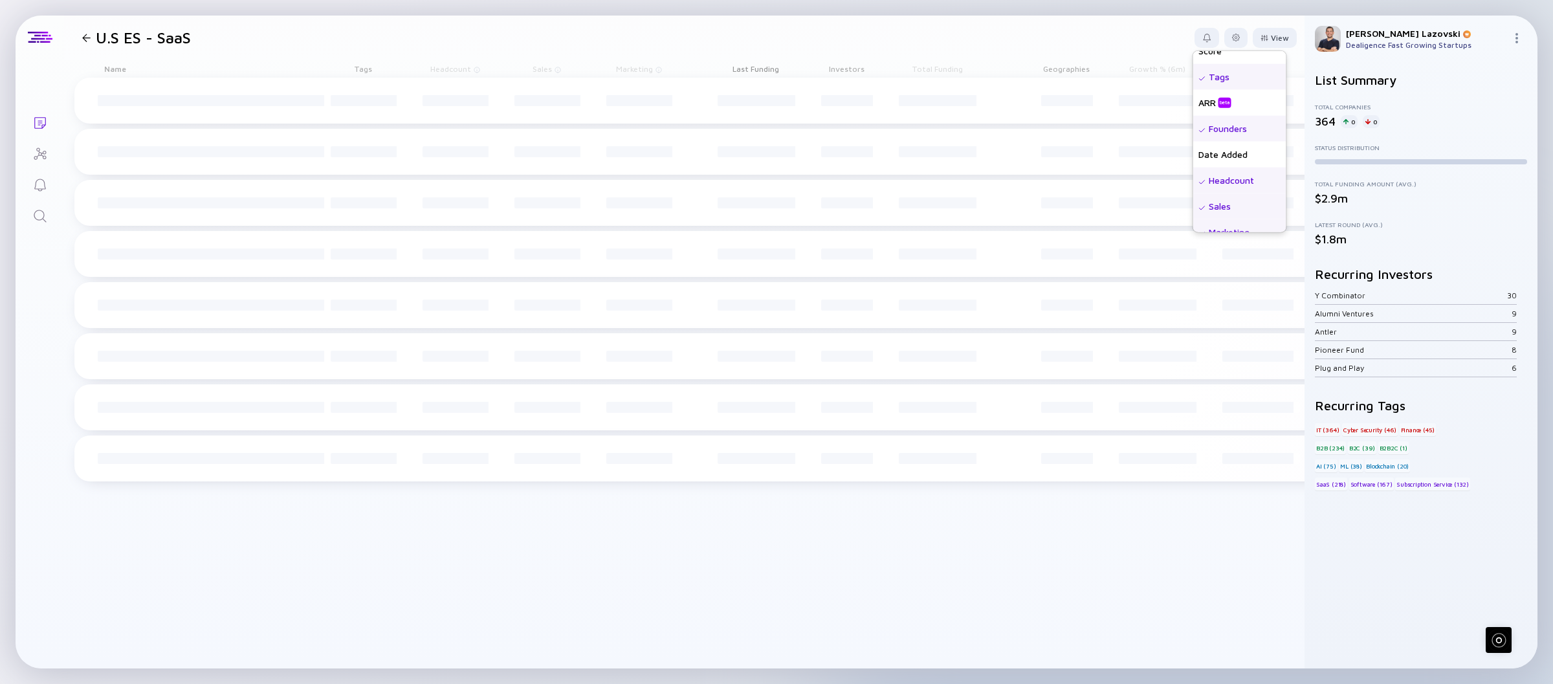
click at [1040, 26] on header "U.S ES - SaaS View Name Status Score Tags ARR beta Founders Date Added Headcoun…" at bounding box center [684, 38] width 1240 height 44
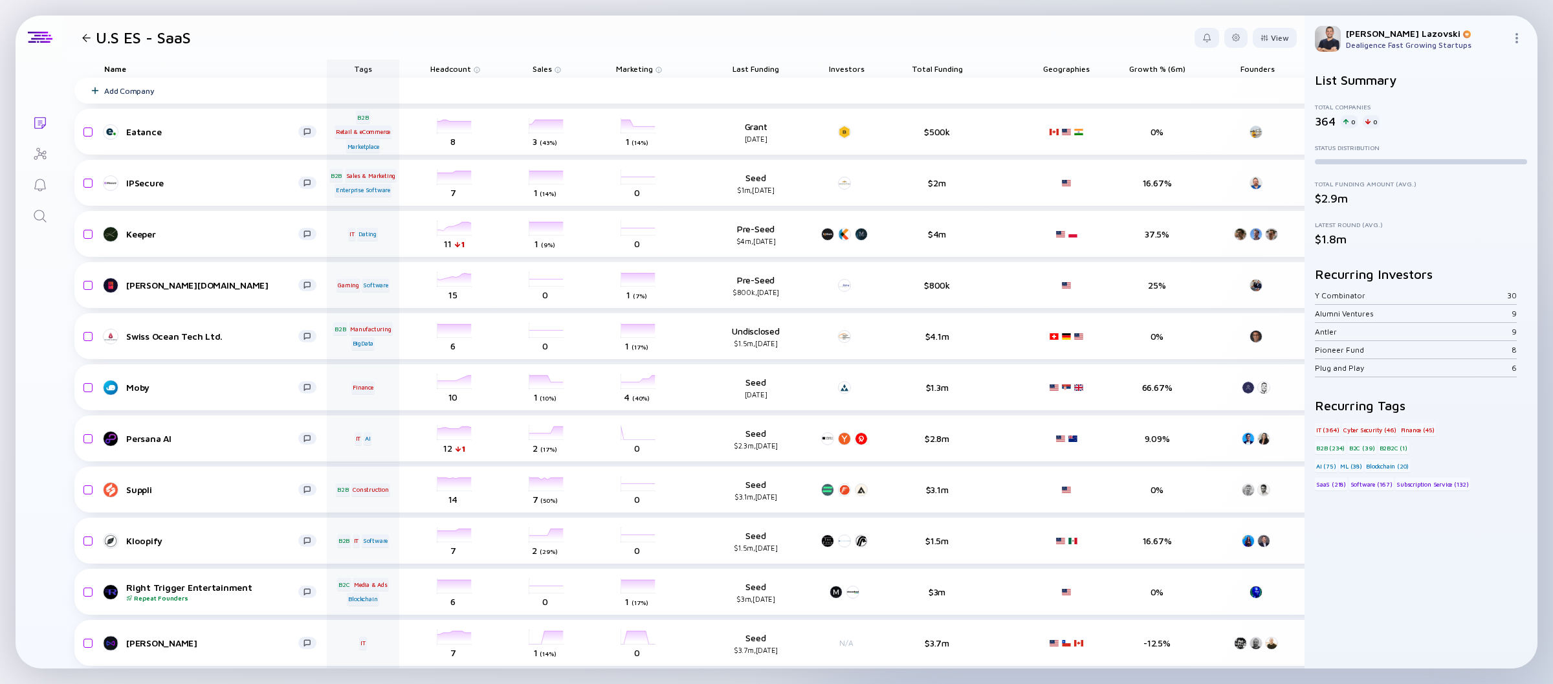
drag, startPoint x: 1253, startPoint y: 71, endPoint x: 386, endPoint y: 72, distance: 867.0
click at [386, 72] on div "Name Tags Headcount Sales Marketing Last Funding Investors Total Funding Geogra…" at bounding box center [707, 69] width 1267 height 18
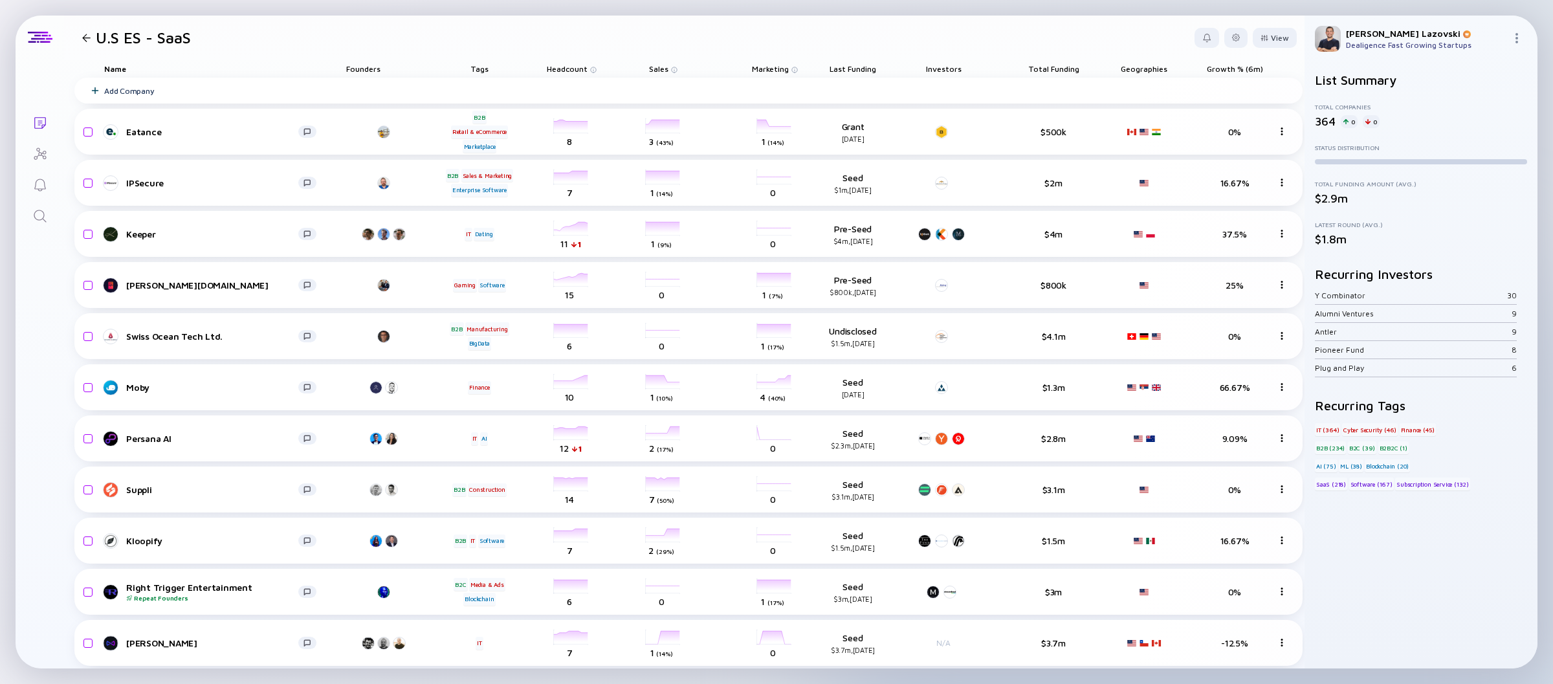
click at [587, 67] on span "Sales" at bounding box center [567, 69] width 41 height 10
click at [664, 83] on div "Sort by Sales" at bounding box center [683, 87] width 56 height 11
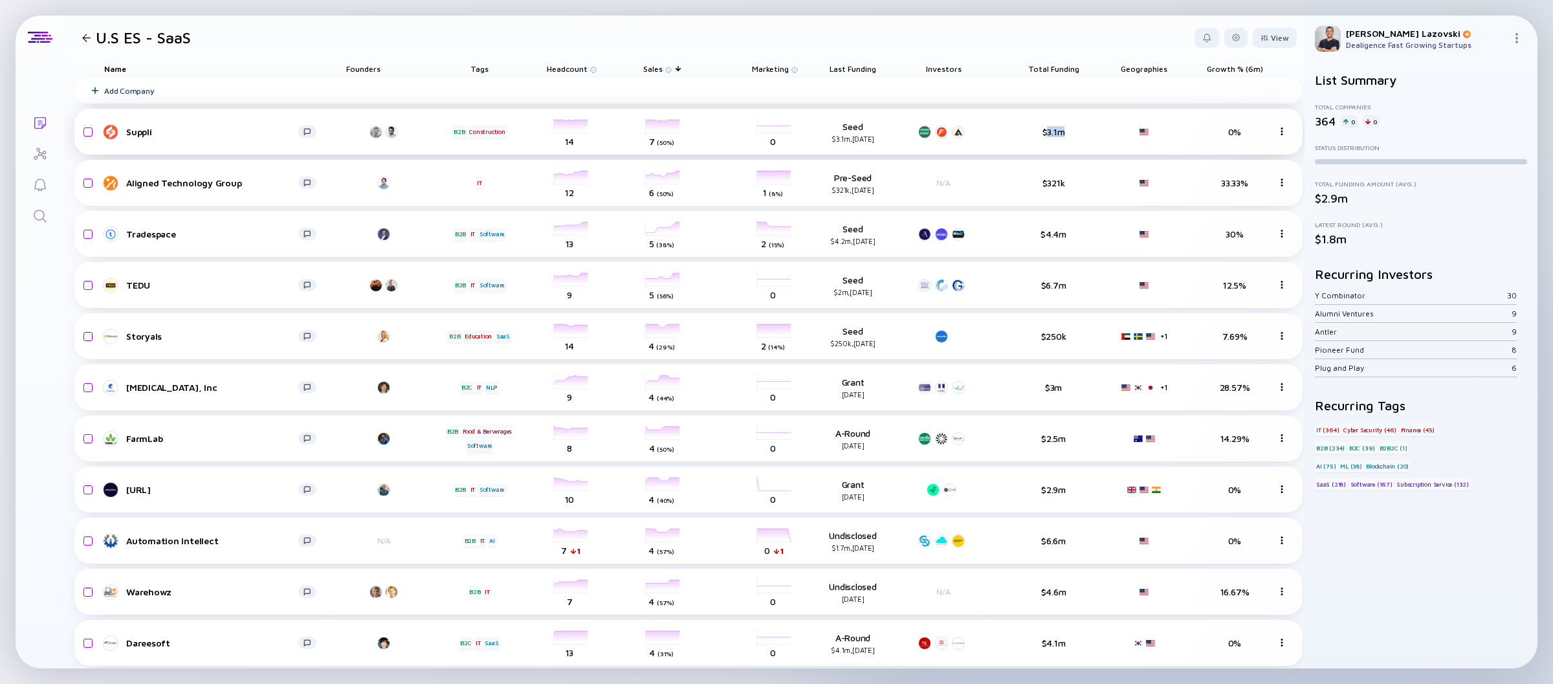
drag, startPoint x: 1064, startPoint y: 131, endPoint x: 1048, endPoint y: 133, distance: 15.6
click at [1048, 133] on div "$3.1m" at bounding box center [1053, 131] width 84 height 11
drag, startPoint x: 1233, startPoint y: 134, endPoint x: 1240, endPoint y: 131, distance: 7.8
click at [1240, 131] on div "0%" at bounding box center [1234, 131] width 84 height 11
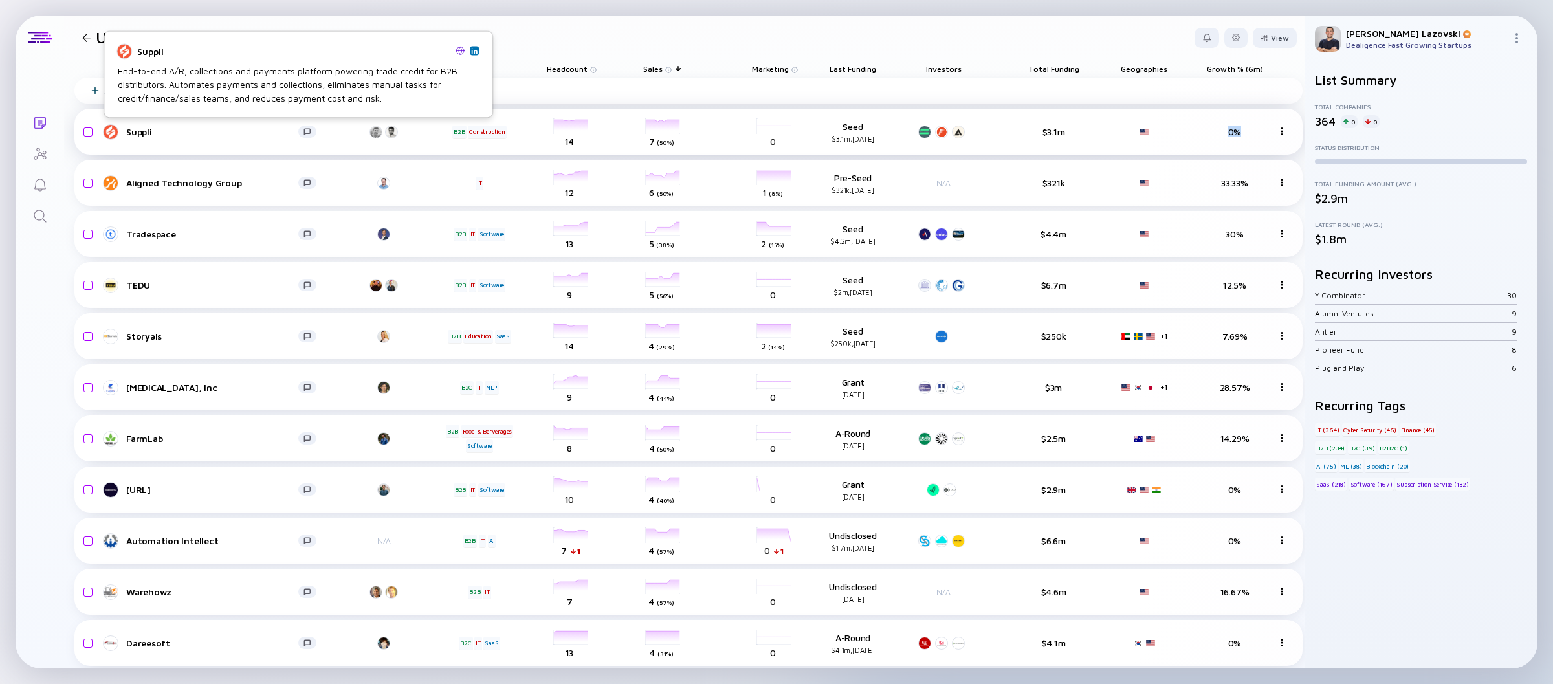
click at [134, 130] on div "Suppli" at bounding box center [212, 131] width 172 height 11
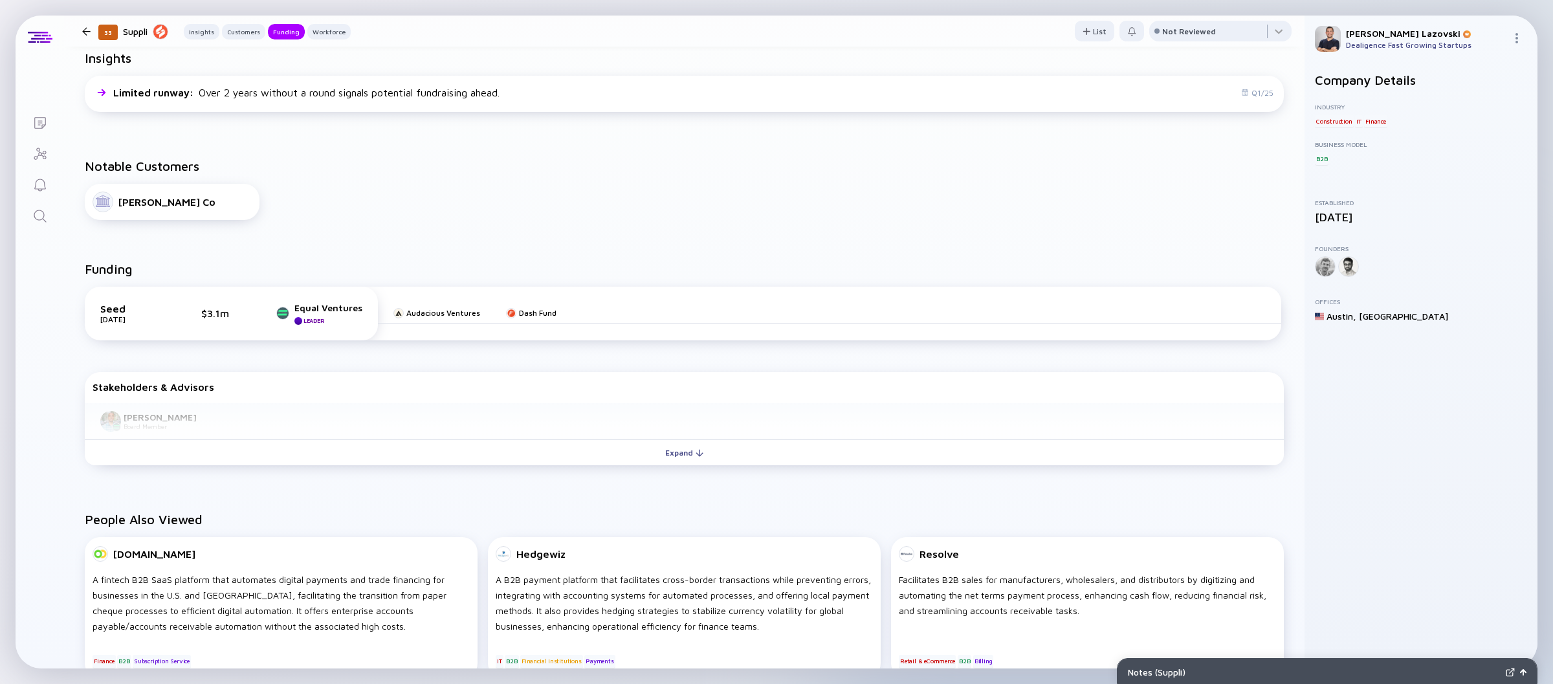
scroll to position [388, 0]
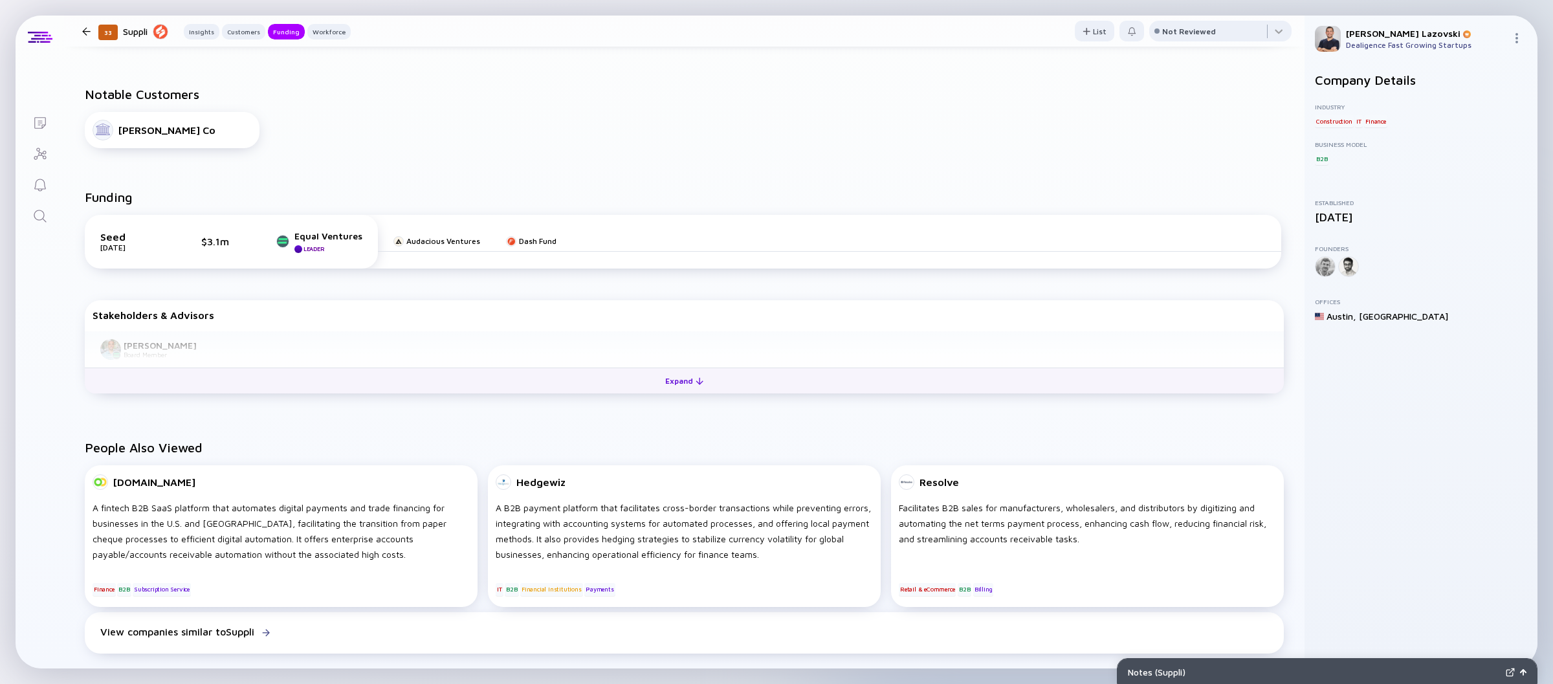
click at [507, 373] on button "Expand" at bounding box center [684, 380] width 1199 height 26
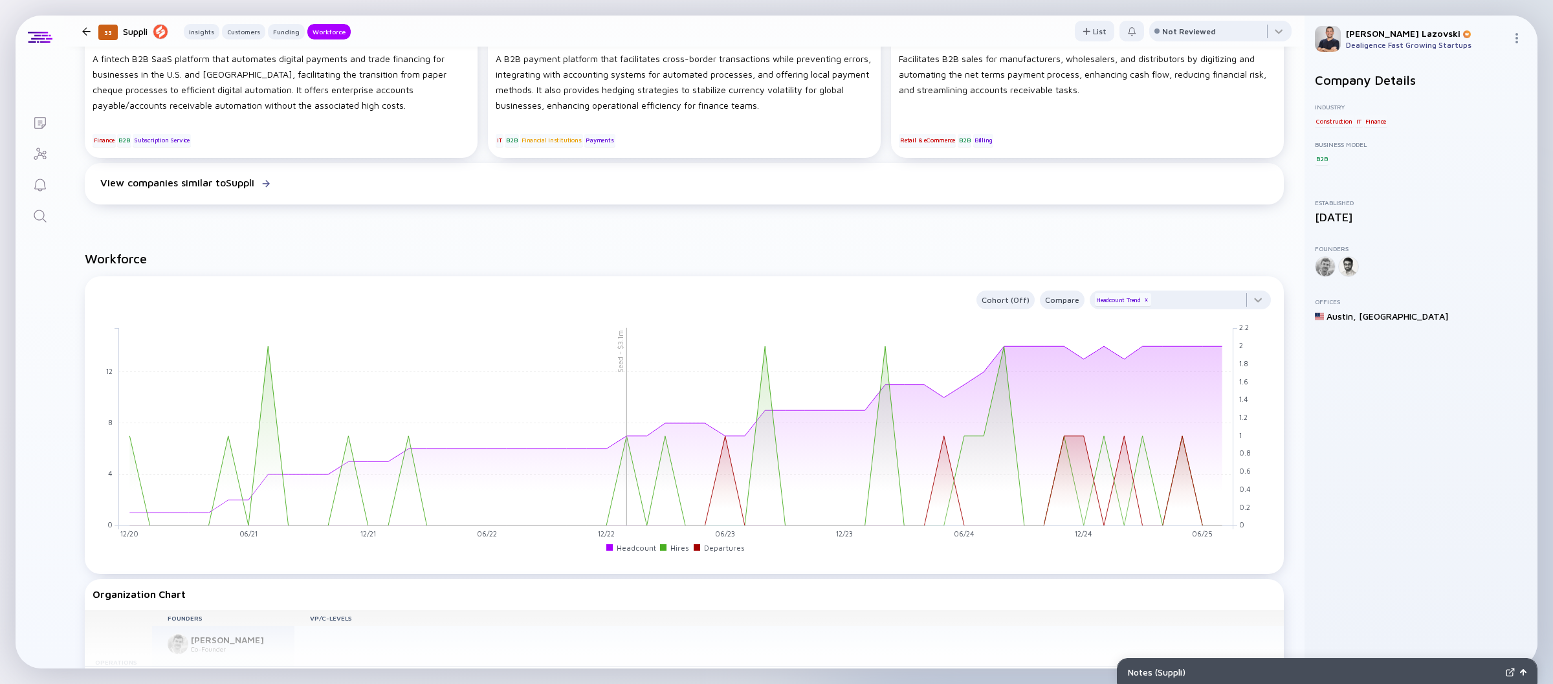
scroll to position [841, 0]
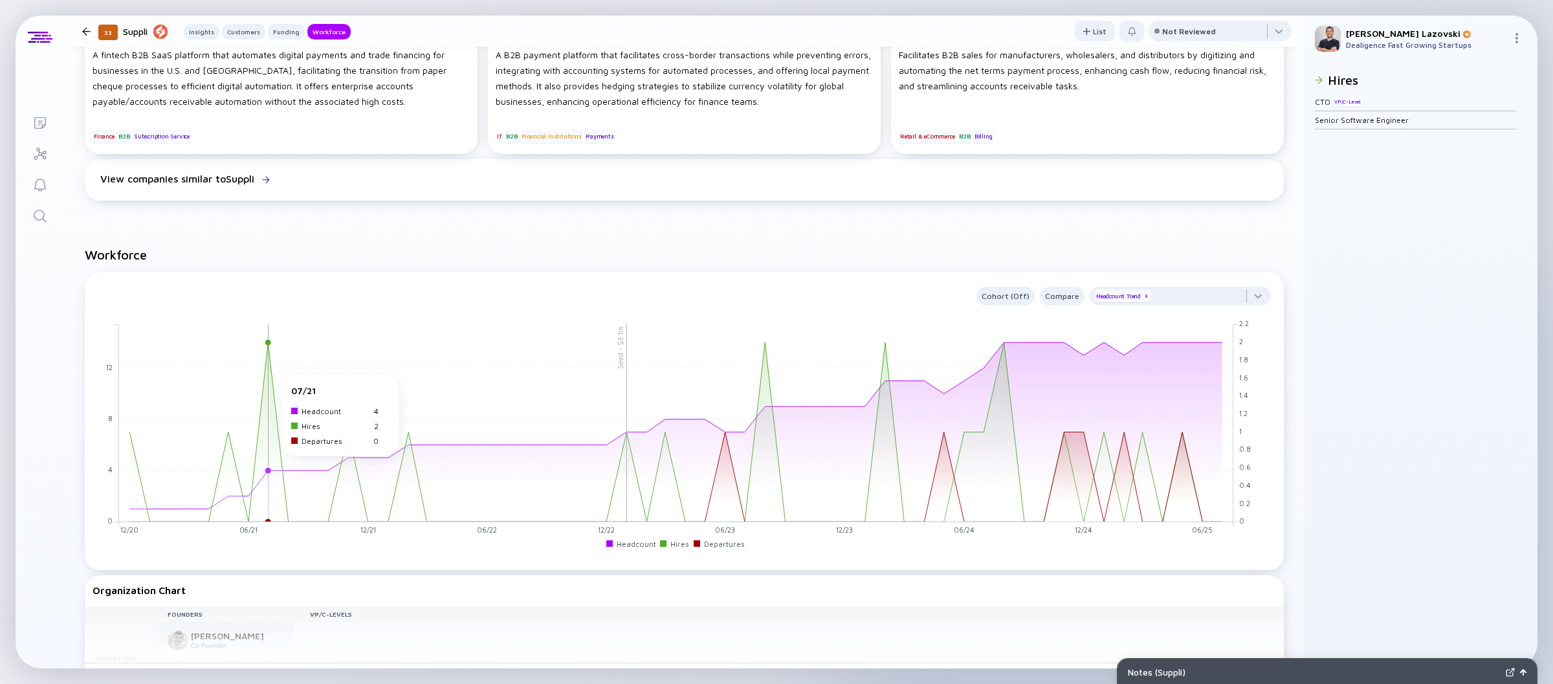
click at [260, 383] on rect at bounding box center [676, 422] width 1114 height 198
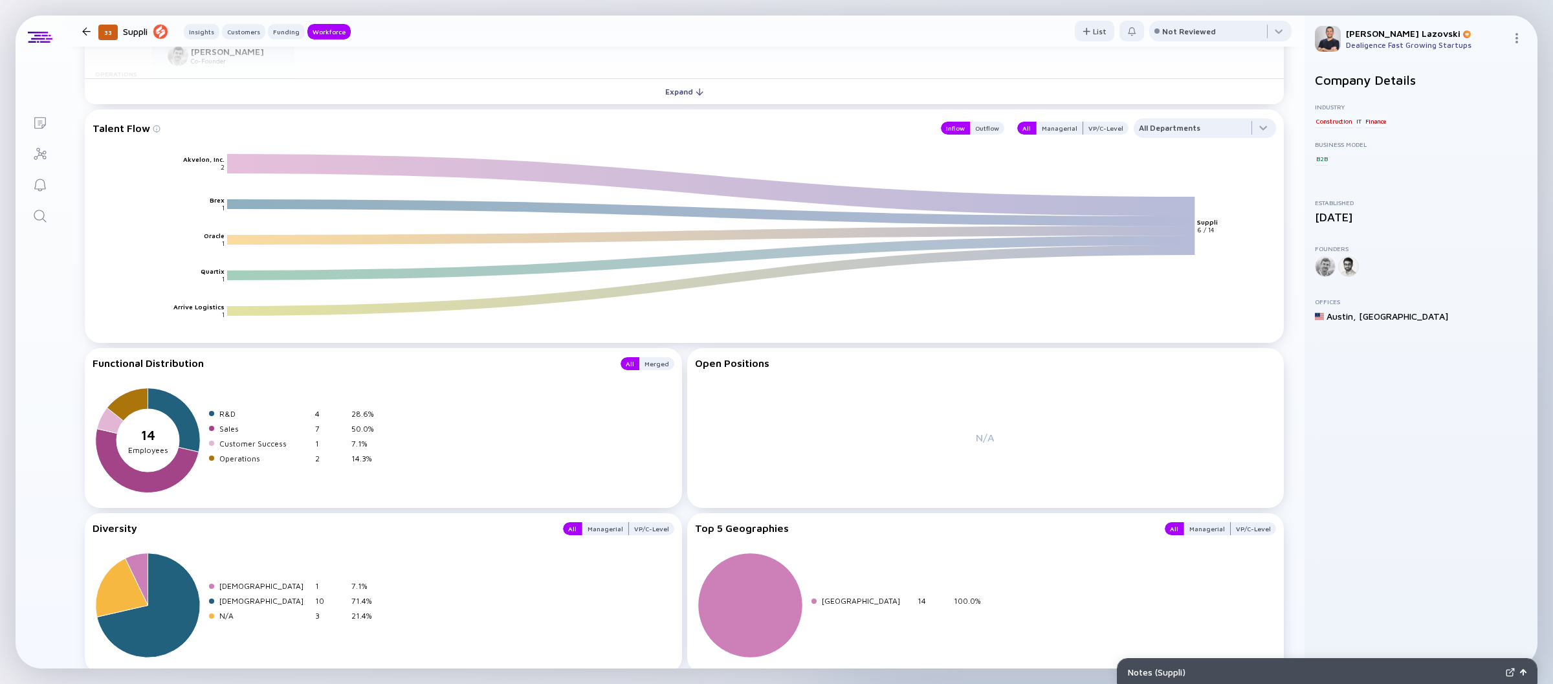
scroll to position [1482, 0]
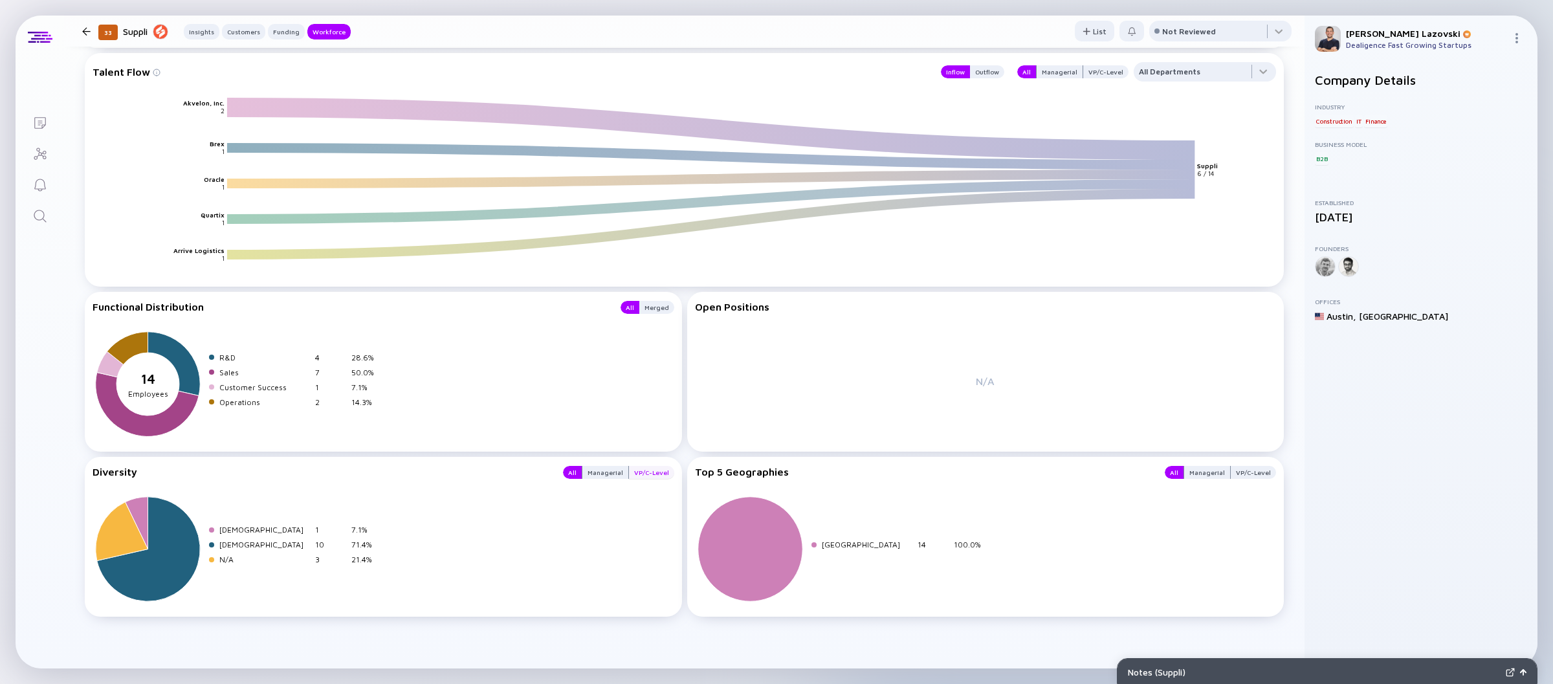
click at [644, 472] on div "VP/C-Level" at bounding box center [651, 472] width 45 height 13
click at [599, 466] on div "Managerial" at bounding box center [605, 472] width 46 height 13
click at [571, 474] on div "All" at bounding box center [572, 472] width 19 height 13
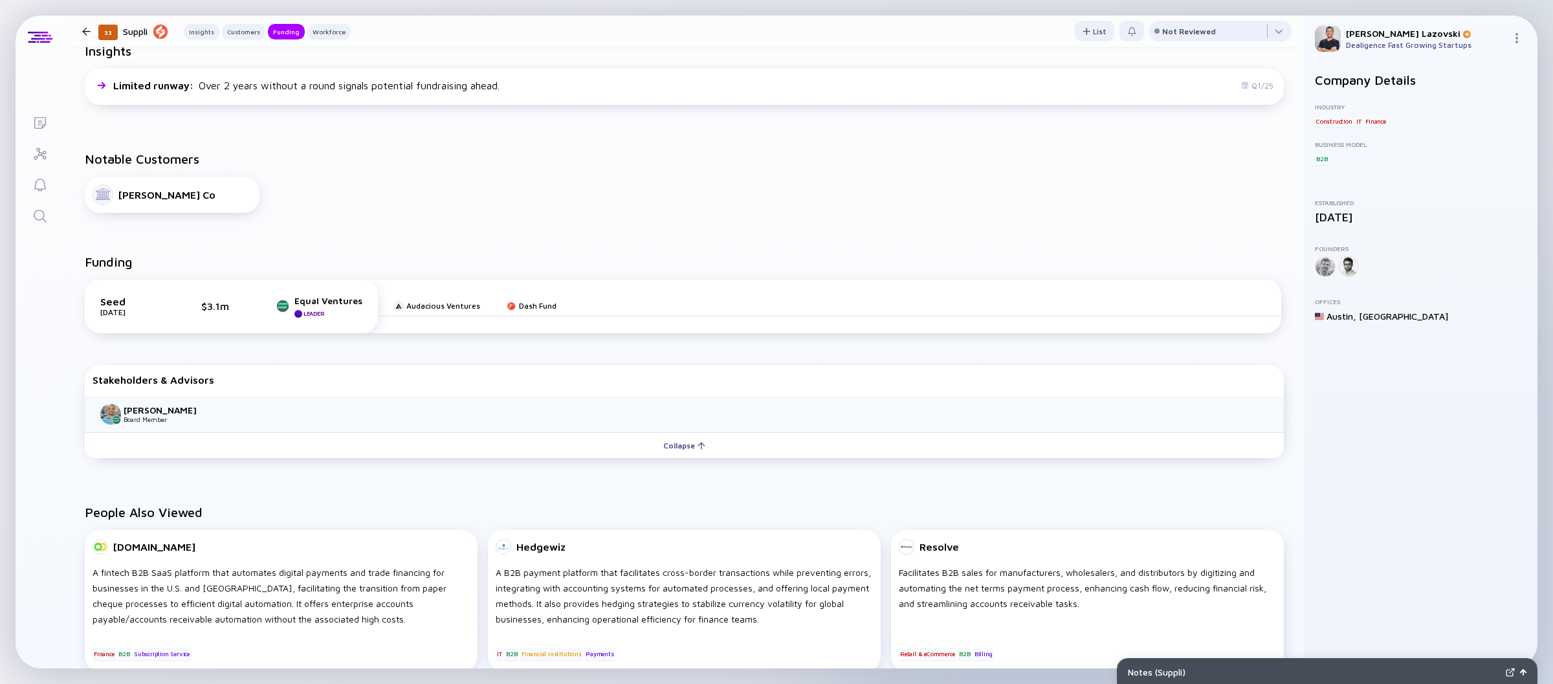
scroll to position [0, 0]
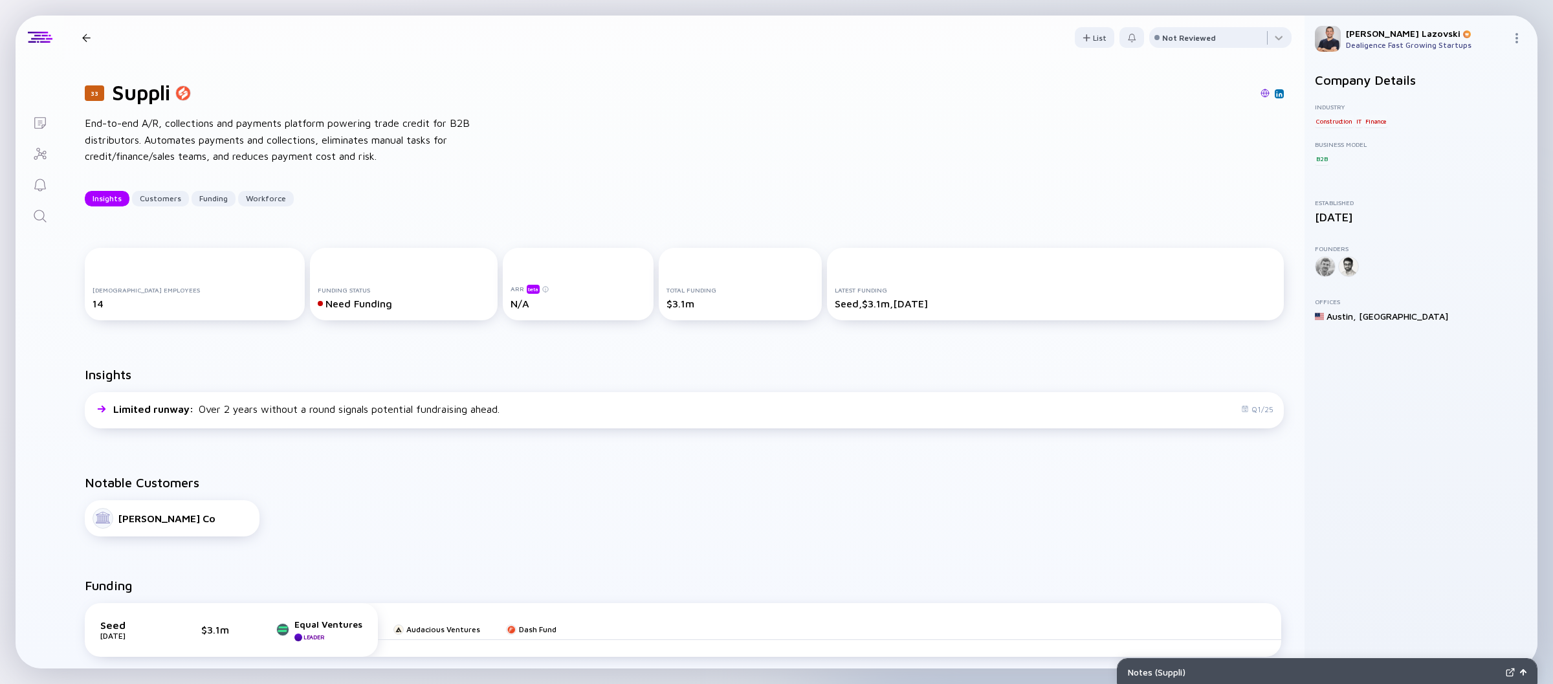
click at [45, 214] on icon "Search" at bounding box center [40, 216] width 16 height 16
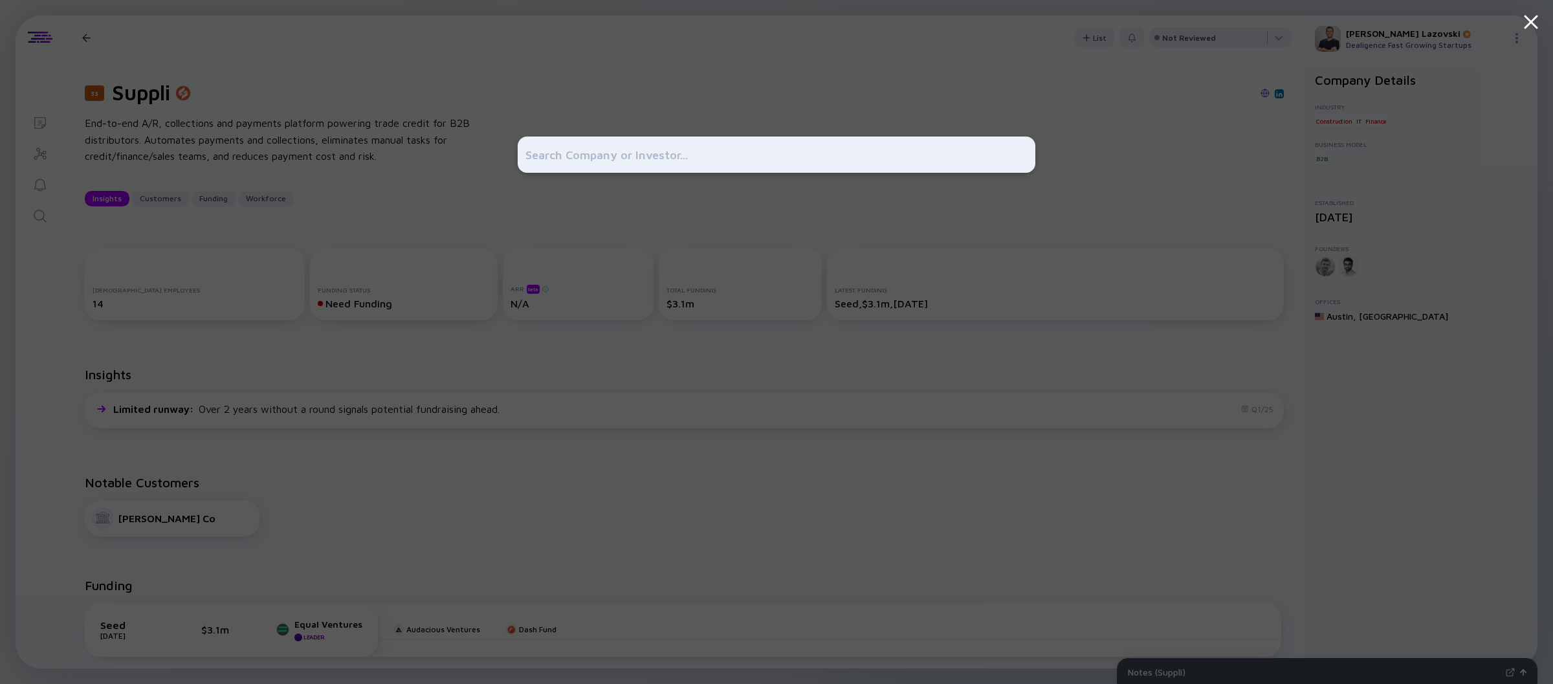
click at [199, 294] on div at bounding box center [776, 342] width 1553 height 684
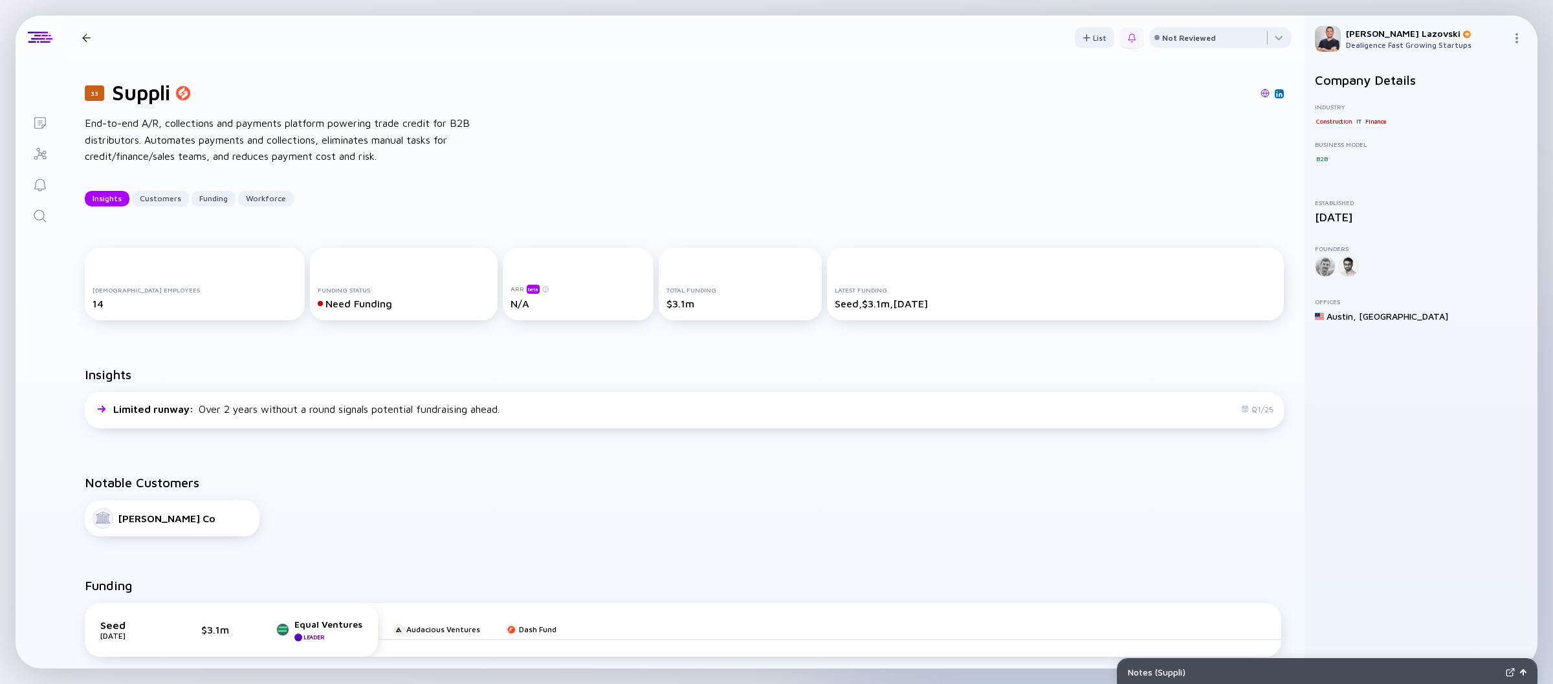
click at [1126, 41] on div at bounding box center [1131, 38] width 25 height 20
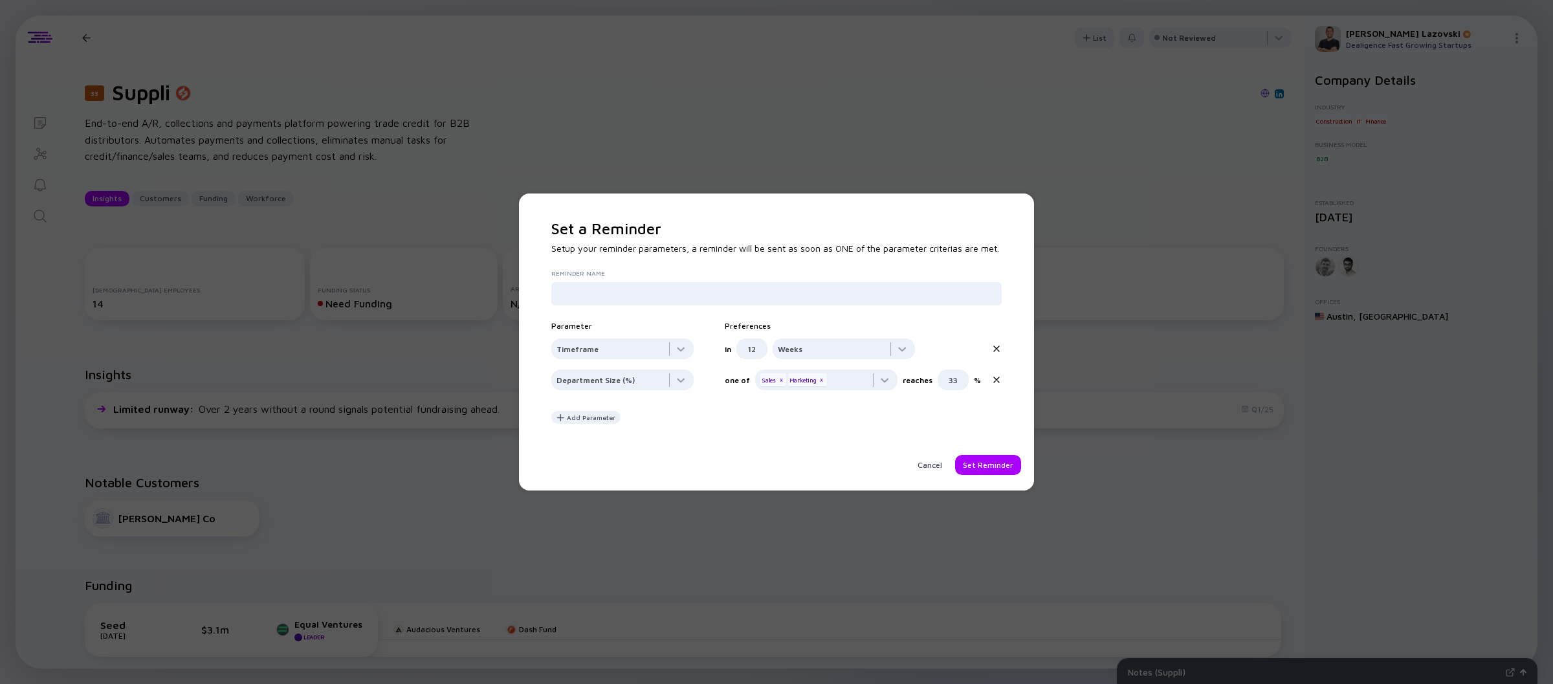
click at [998, 351] on icon at bounding box center [996, 349] width 10 height 10
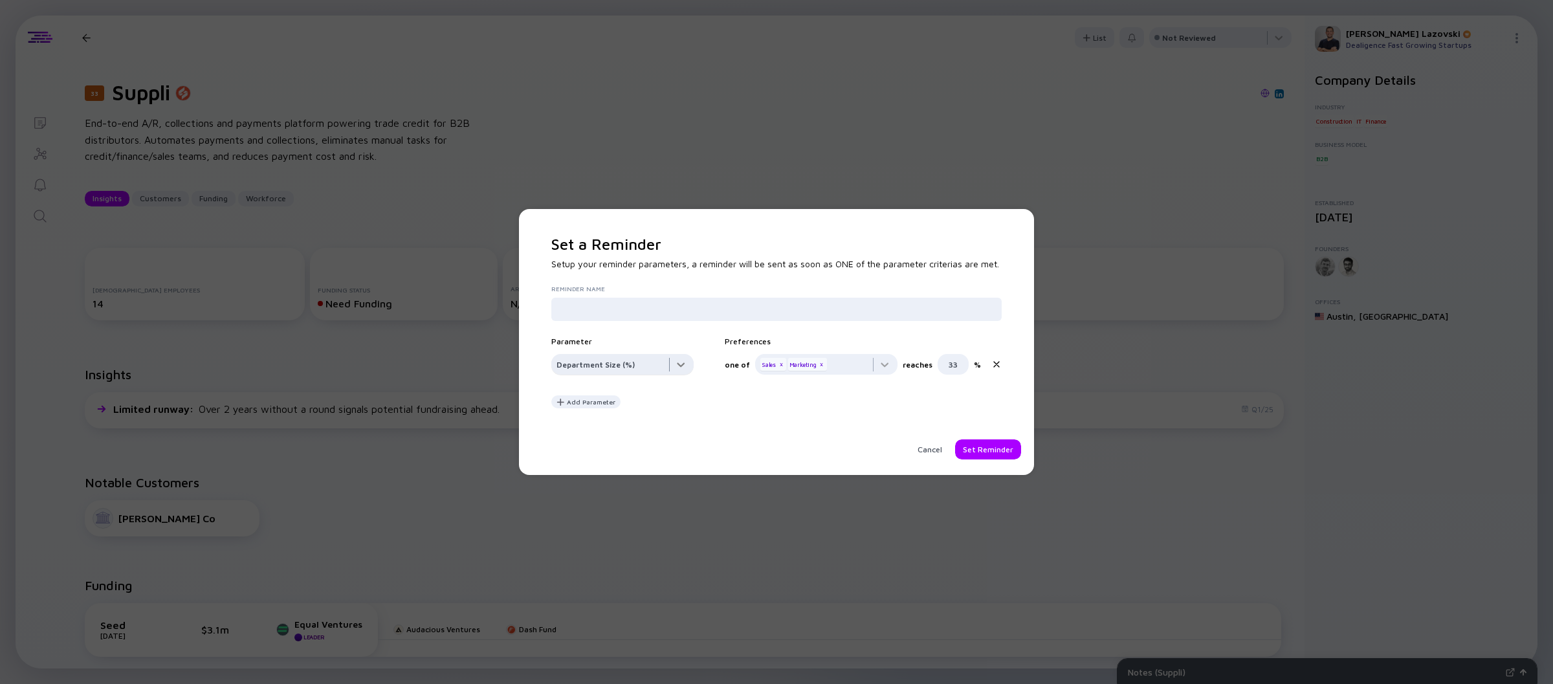
click at [644, 365] on div at bounding box center [622, 367] width 142 height 26
click at [634, 424] on div "Headcount Growth" at bounding box center [625, 423] width 142 height 26
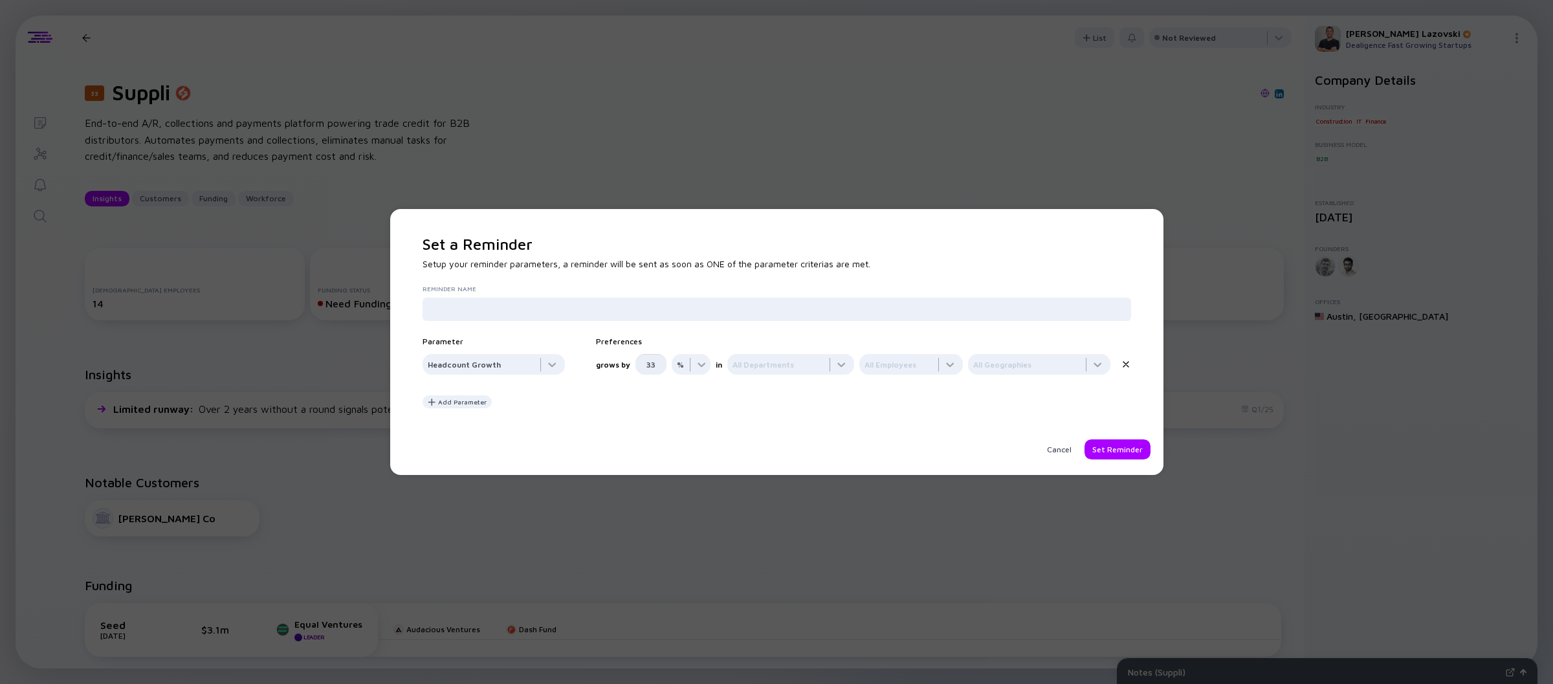
click at [652, 367] on input "33" at bounding box center [651, 364] width 16 height 21
type input "1"
click at [708, 366] on div at bounding box center [691, 367] width 39 height 26
click at [701, 367] on div at bounding box center [691, 367] width 39 height 26
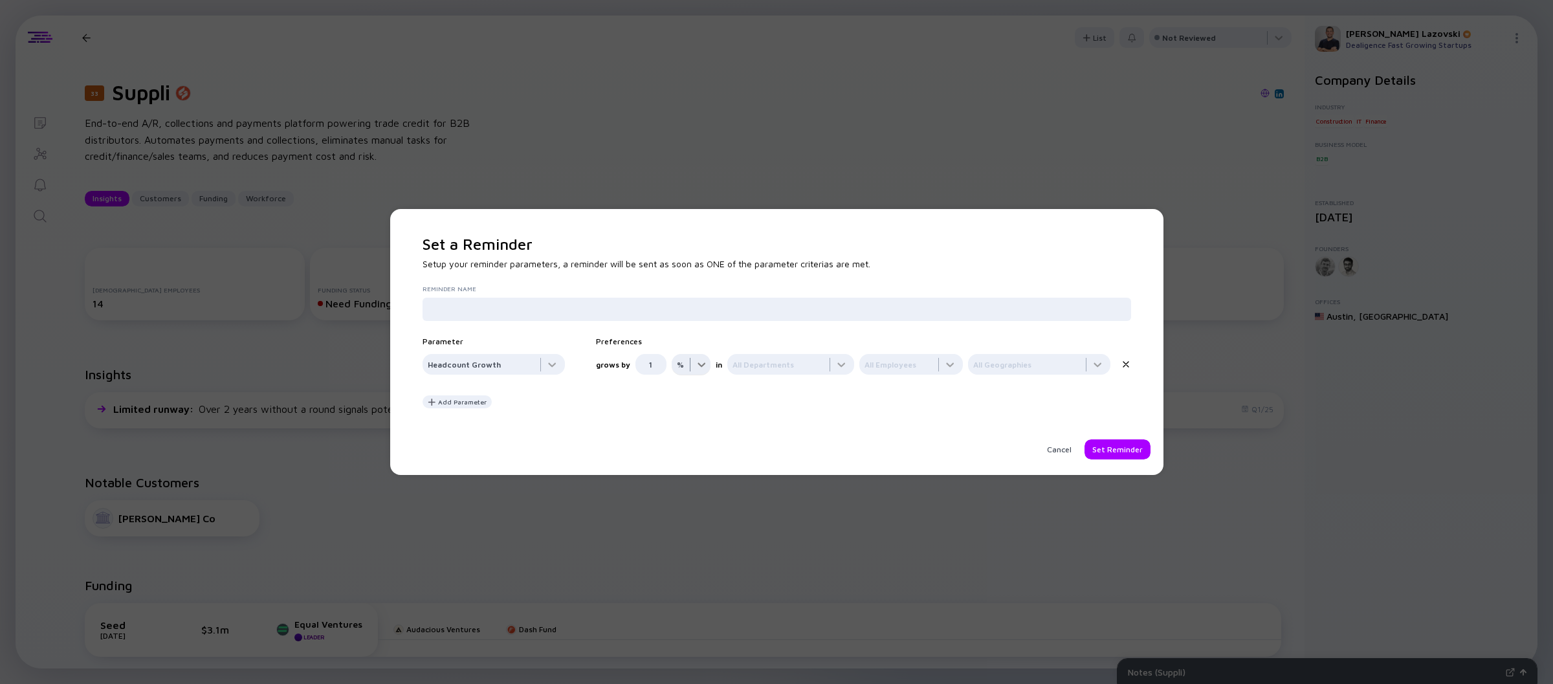
click at [698, 357] on div at bounding box center [691, 367] width 39 height 26
click at [693, 413] on div "#" at bounding box center [690, 417] width 39 height 26
click at [830, 362] on div at bounding box center [790, 367] width 127 height 26
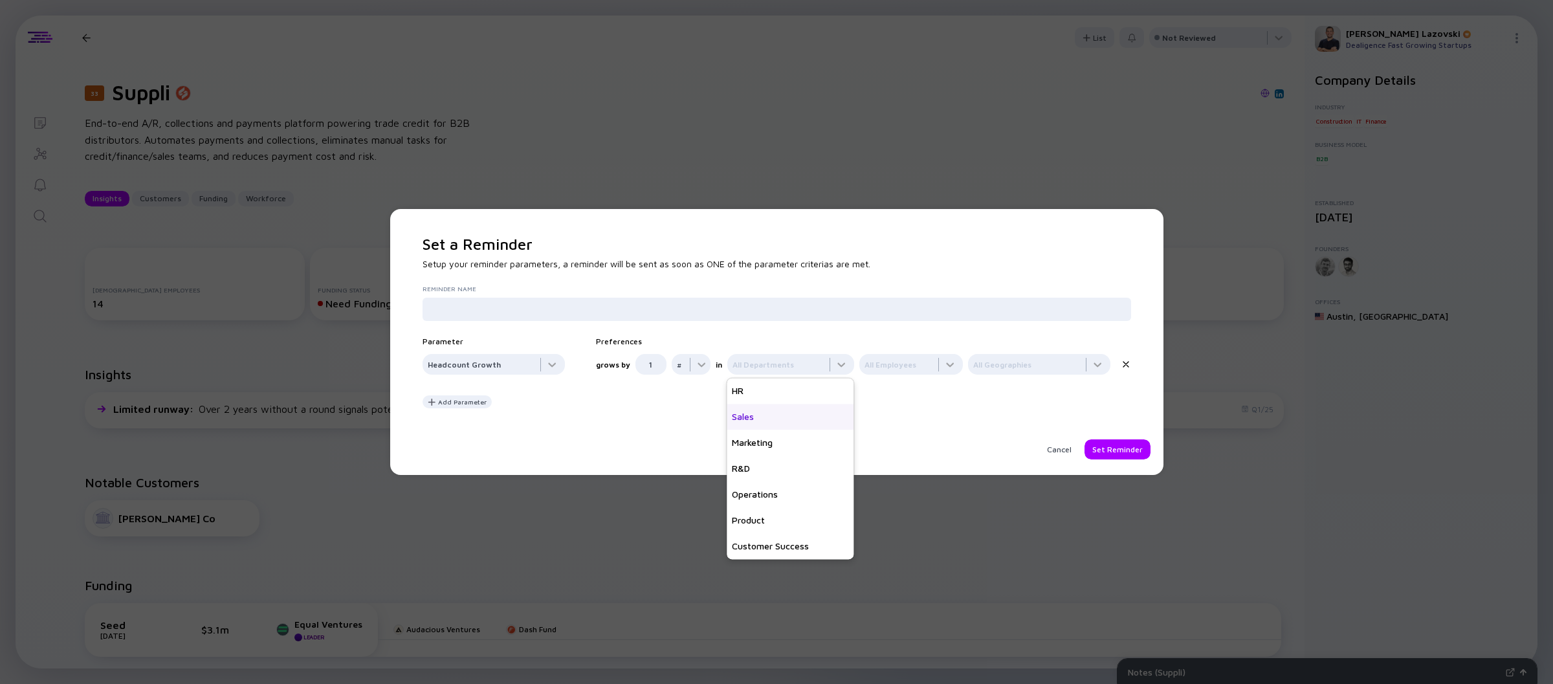
click at [797, 428] on div "Sales" at bounding box center [790, 417] width 127 height 26
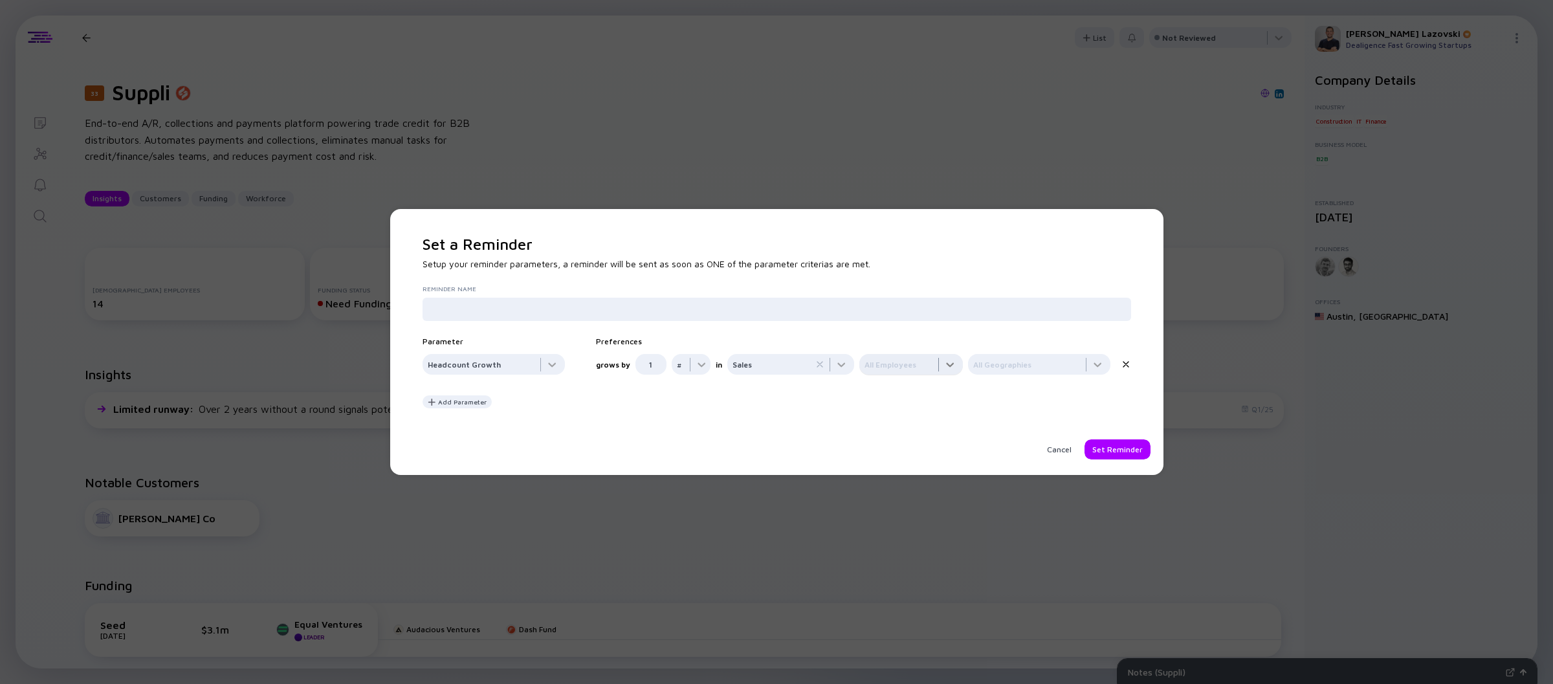
click at [923, 376] on div at bounding box center [911, 367] width 104 height 26
click at [931, 421] on div "VP/C-Level" at bounding box center [911, 417] width 104 height 26
click at [1061, 444] on div "Cancel" at bounding box center [1059, 449] width 40 height 20
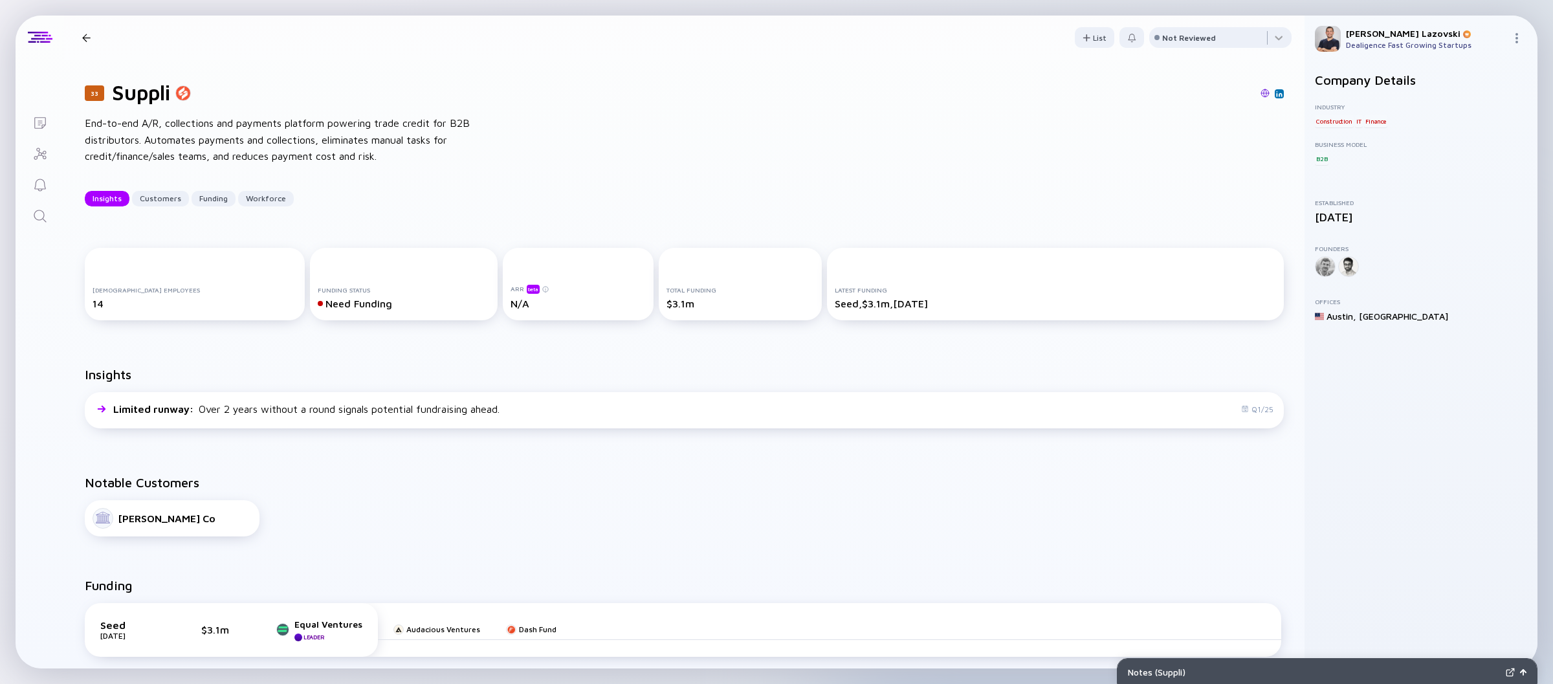
click at [85, 39] on div at bounding box center [86, 38] width 8 height 8
click at [87, 38] on div at bounding box center [86, 38] width 8 height 8
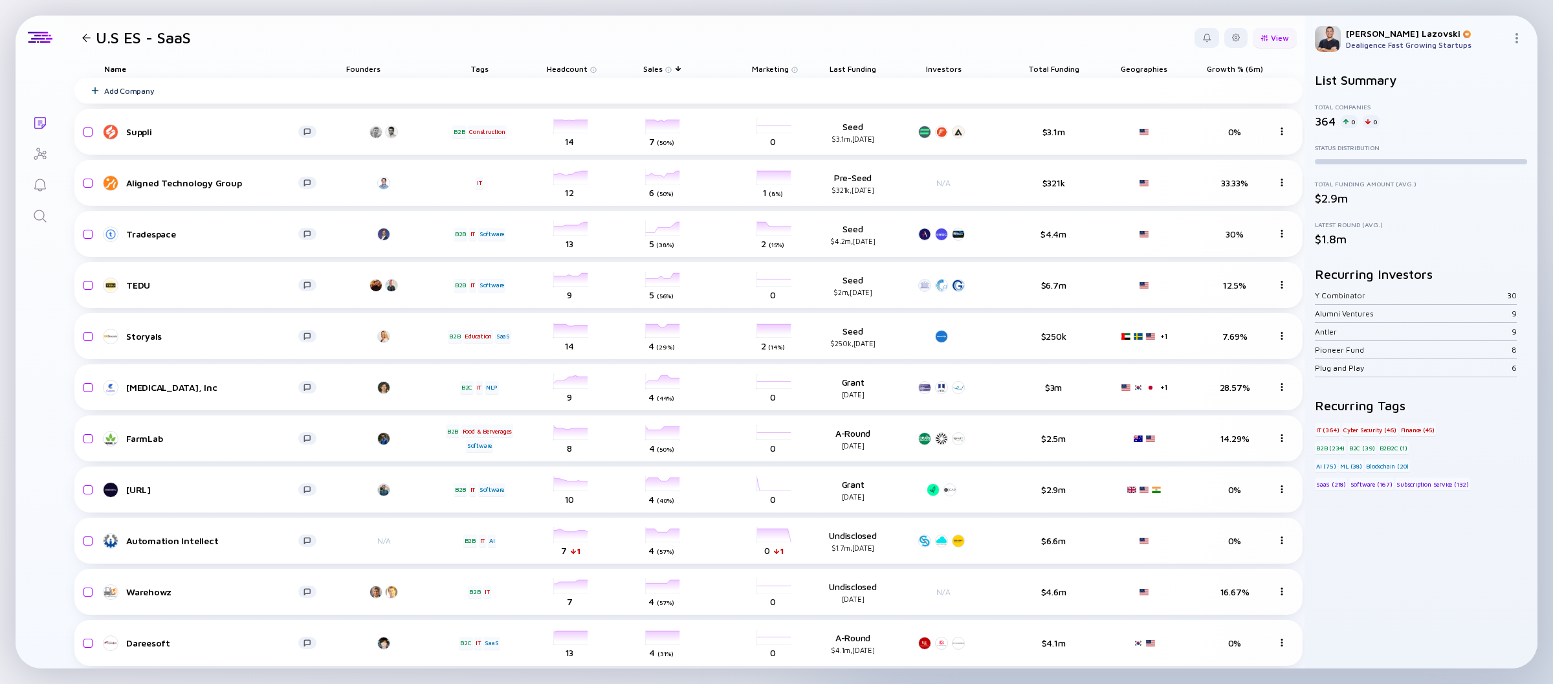
click at [1260, 38] on div at bounding box center [1264, 37] width 8 height 7
click at [1209, 114] on div "Score" at bounding box center [1239, 115] width 93 height 26
click at [83, 38] on div at bounding box center [86, 38] width 8 height 8
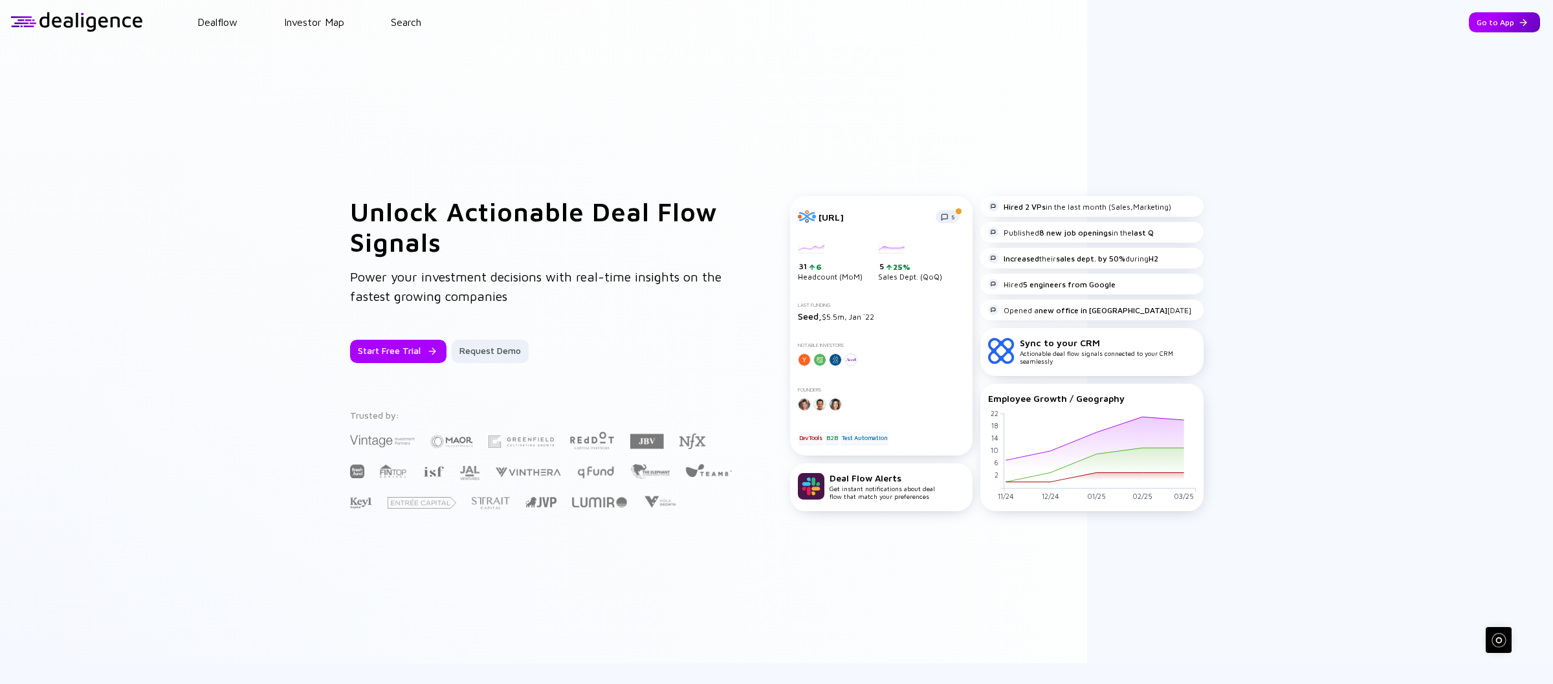
click at [1469, 28] on div "Go to App" at bounding box center [1504, 22] width 71 height 20
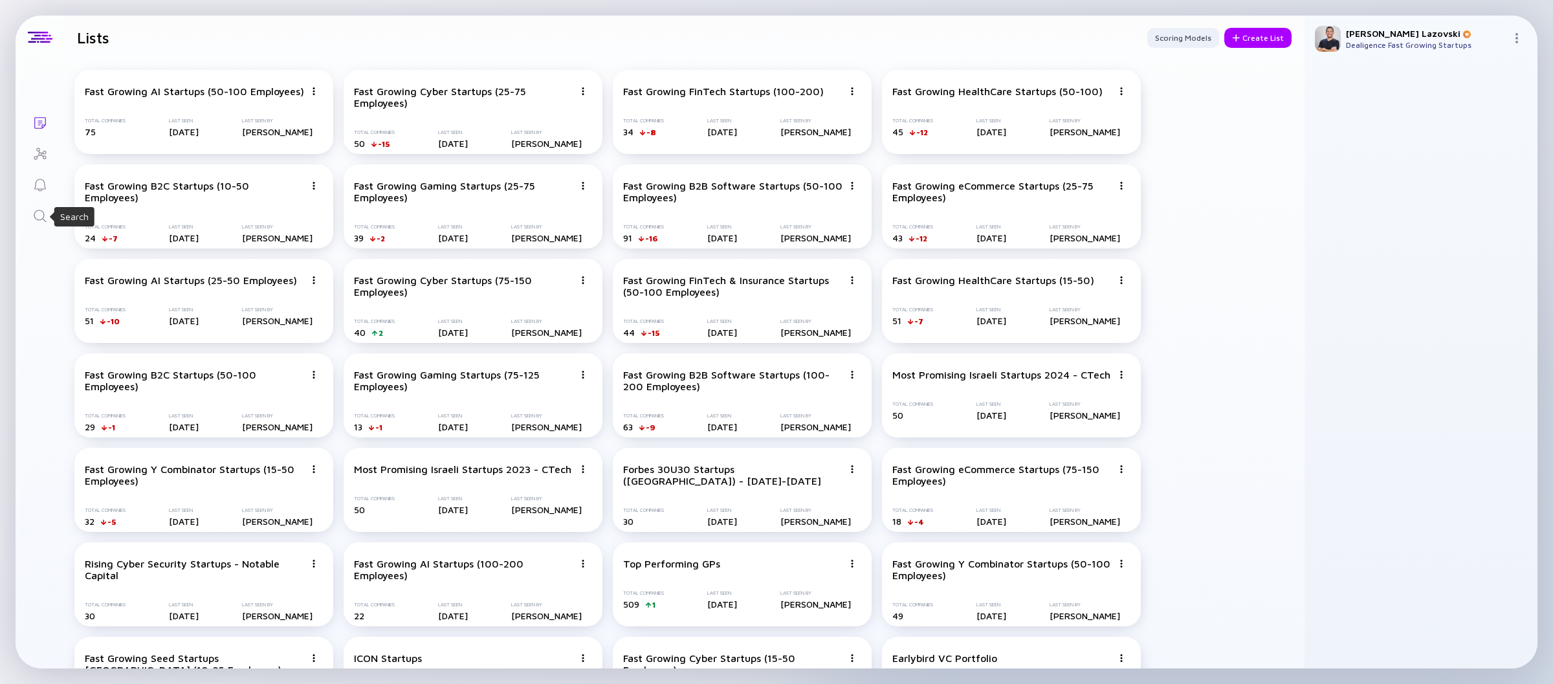
click at [43, 217] on icon "Search" at bounding box center [40, 216] width 16 height 16
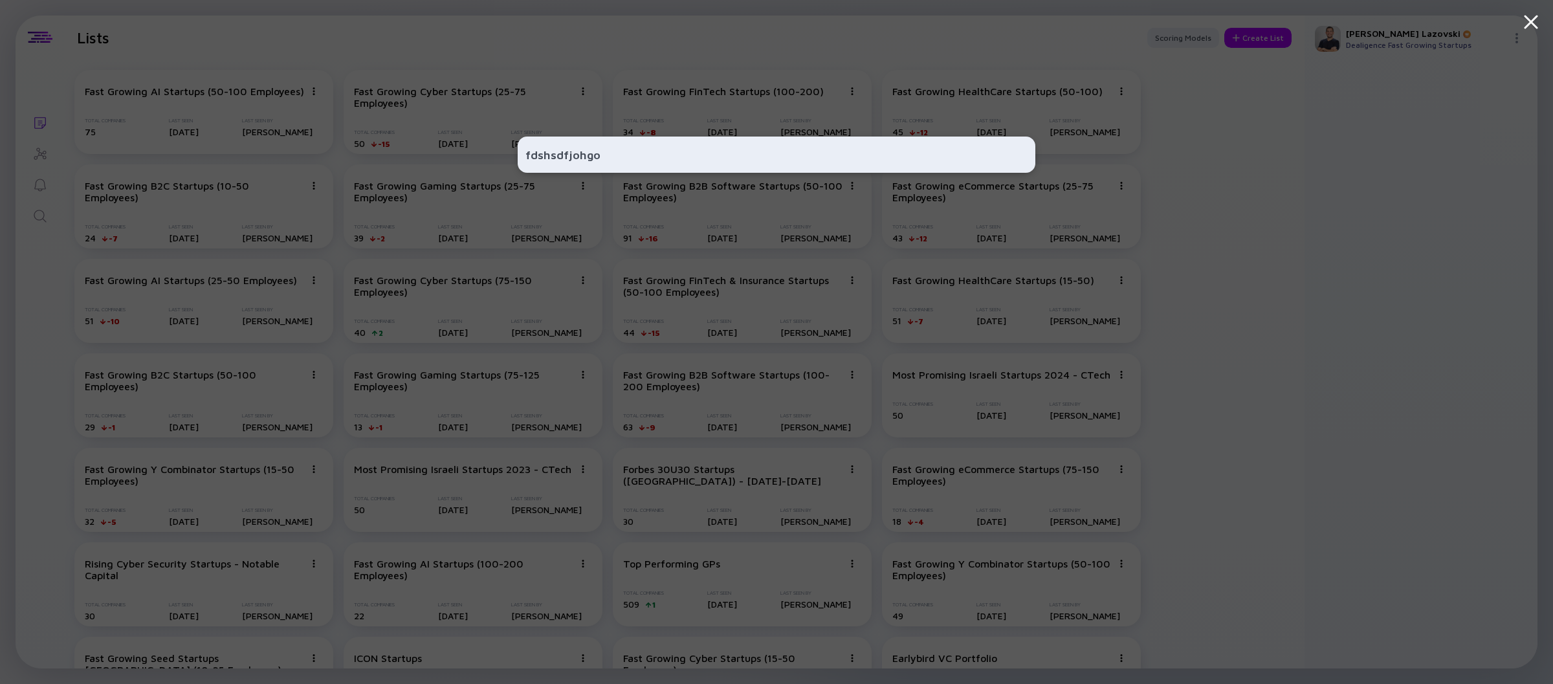
type input "fdshsdfjohgos"
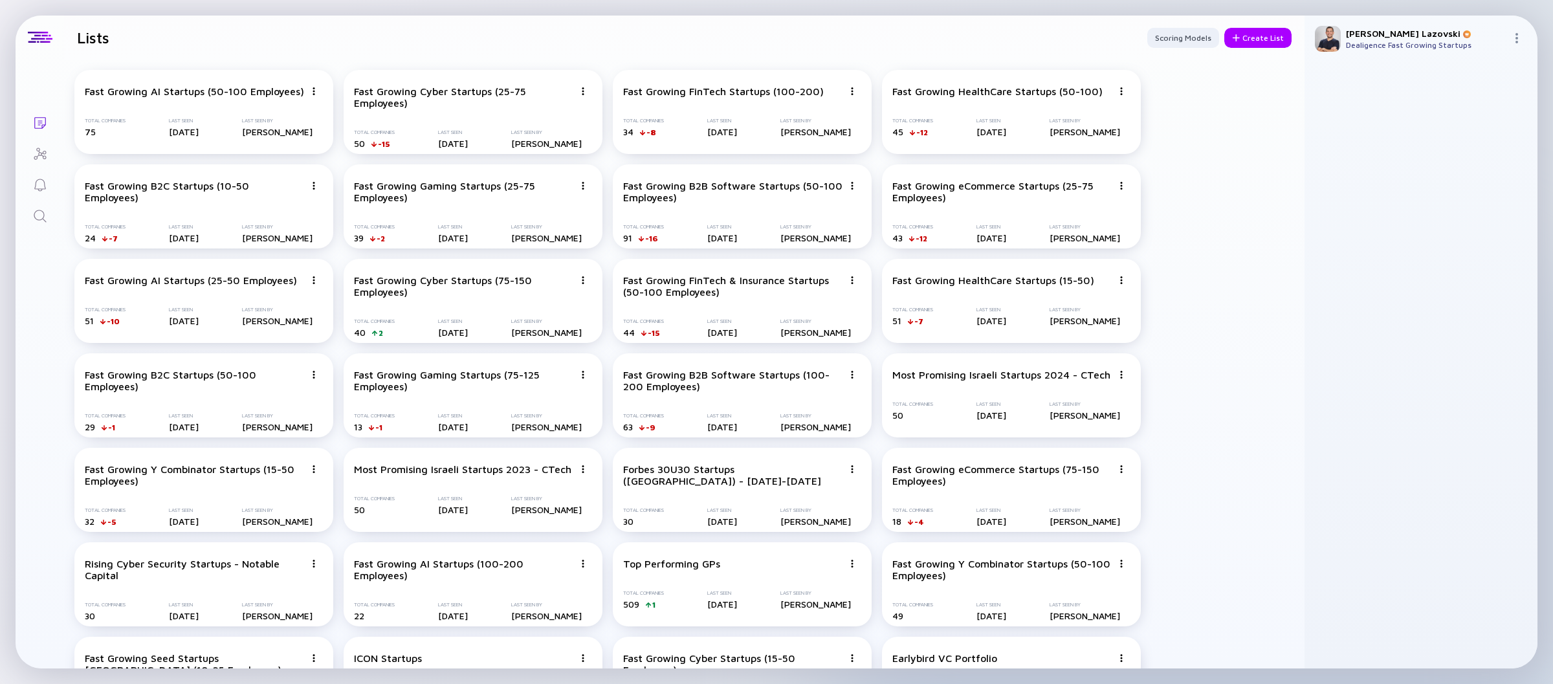
click at [1522, 39] on div at bounding box center [1519, 39] width 16 height 12
click at [1488, 72] on div "Sign Out" at bounding box center [1473, 62] width 85 height 26
